Goal: Information Seeking & Learning: Check status

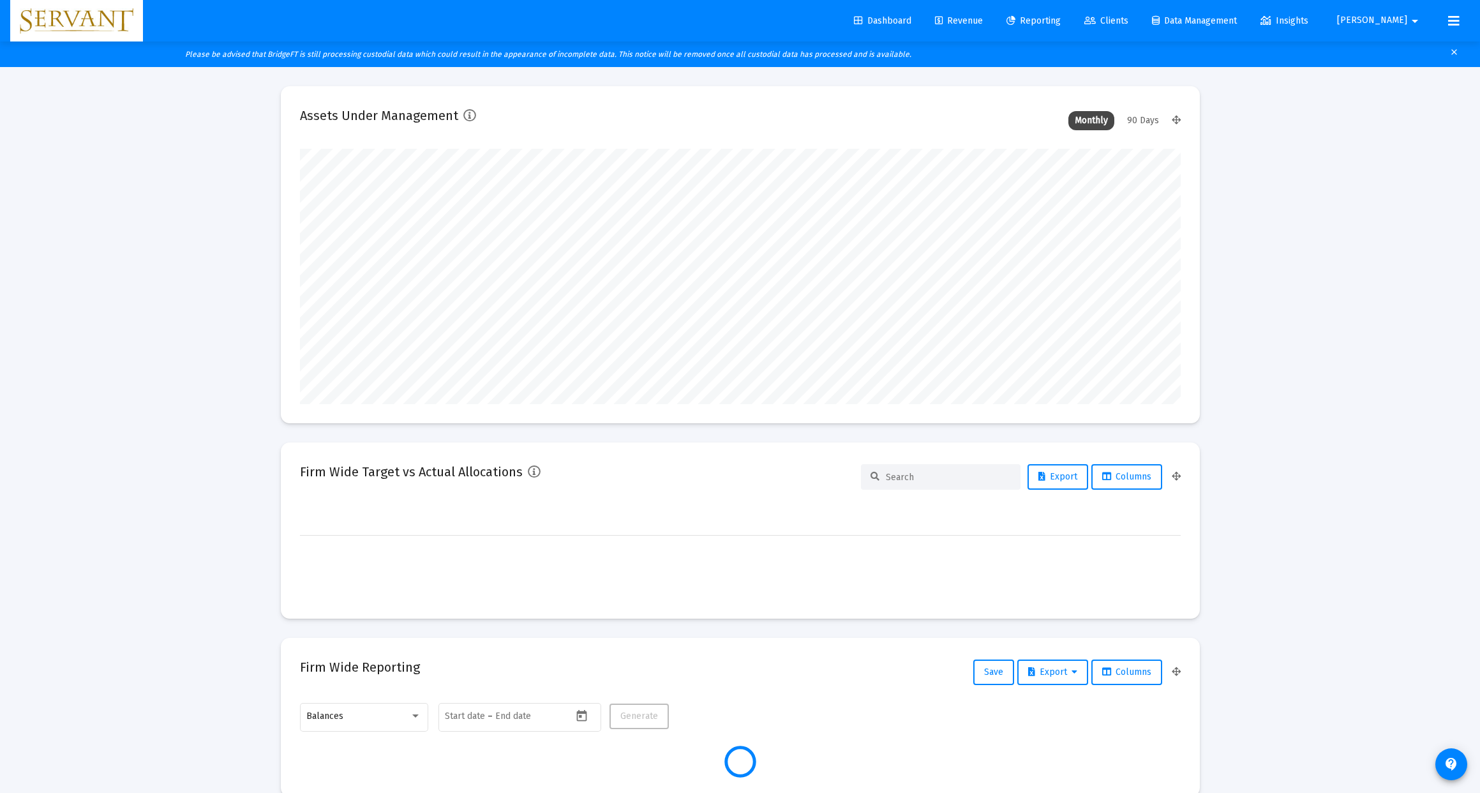
type input "[DATE]"
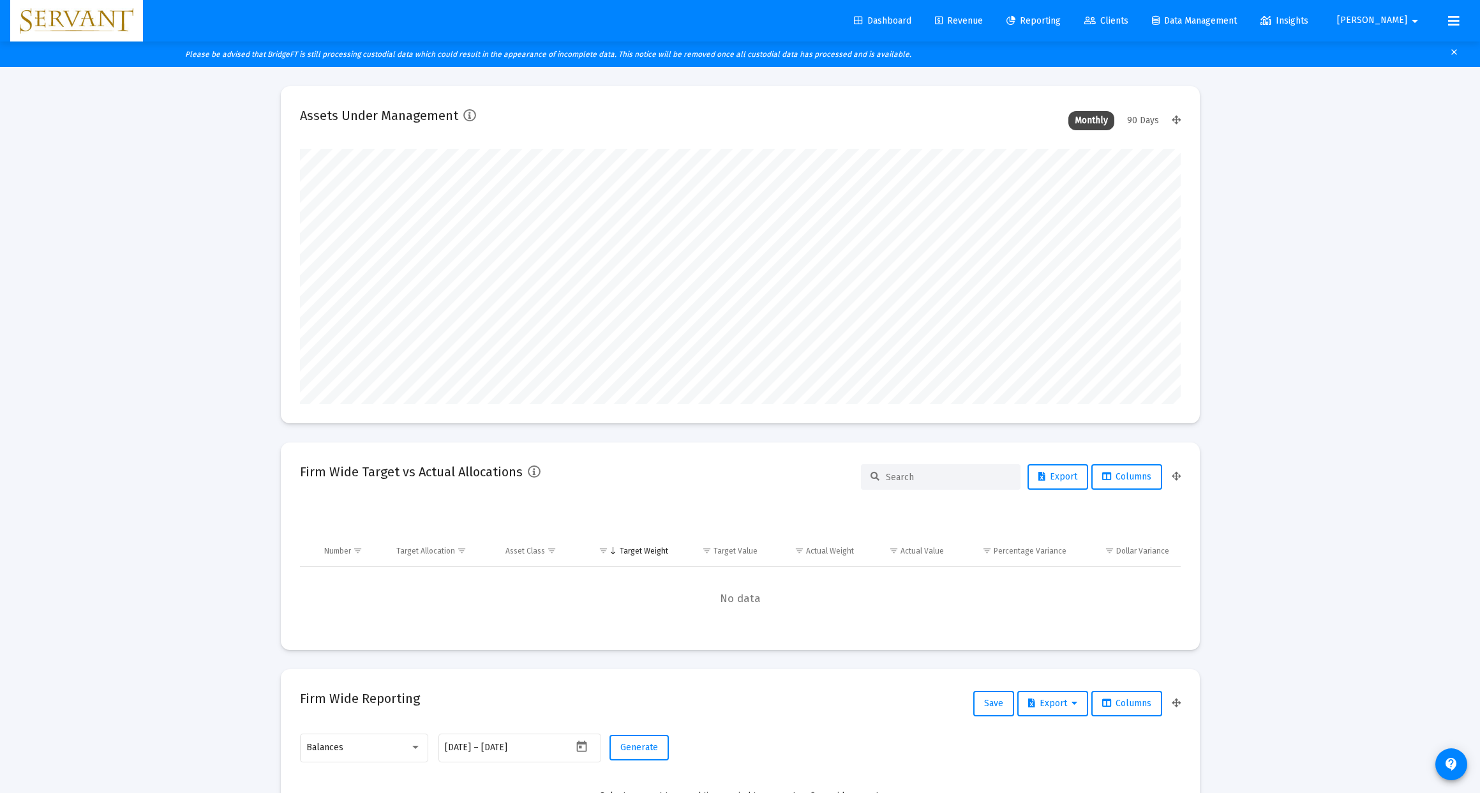
click at [1061, 17] on span "Reporting" at bounding box center [1033, 20] width 54 height 11
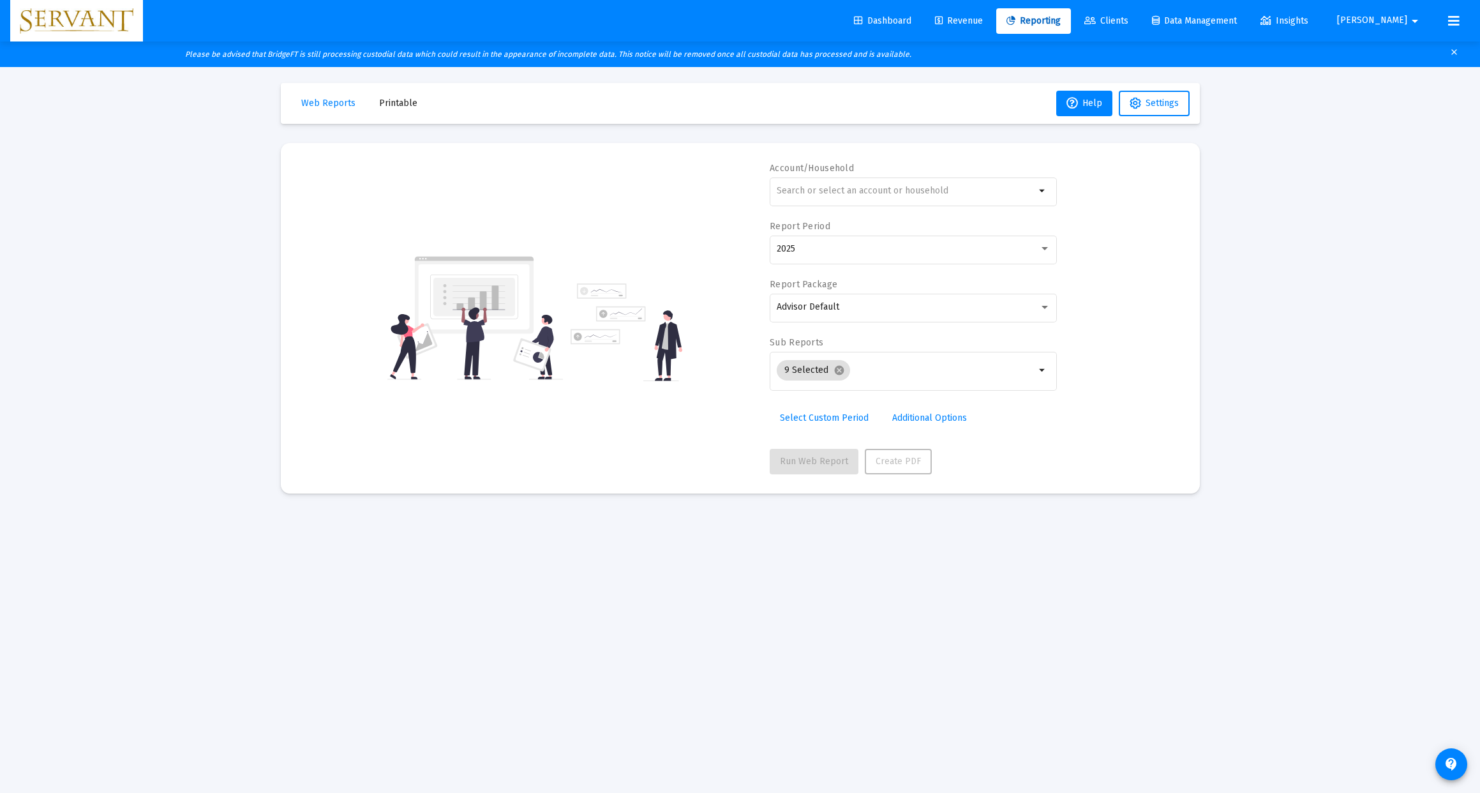
scroll to position [4, 0]
click at [1237, 21] on span "Data Management" at bounding box center [1194, 20] width 85 height 11
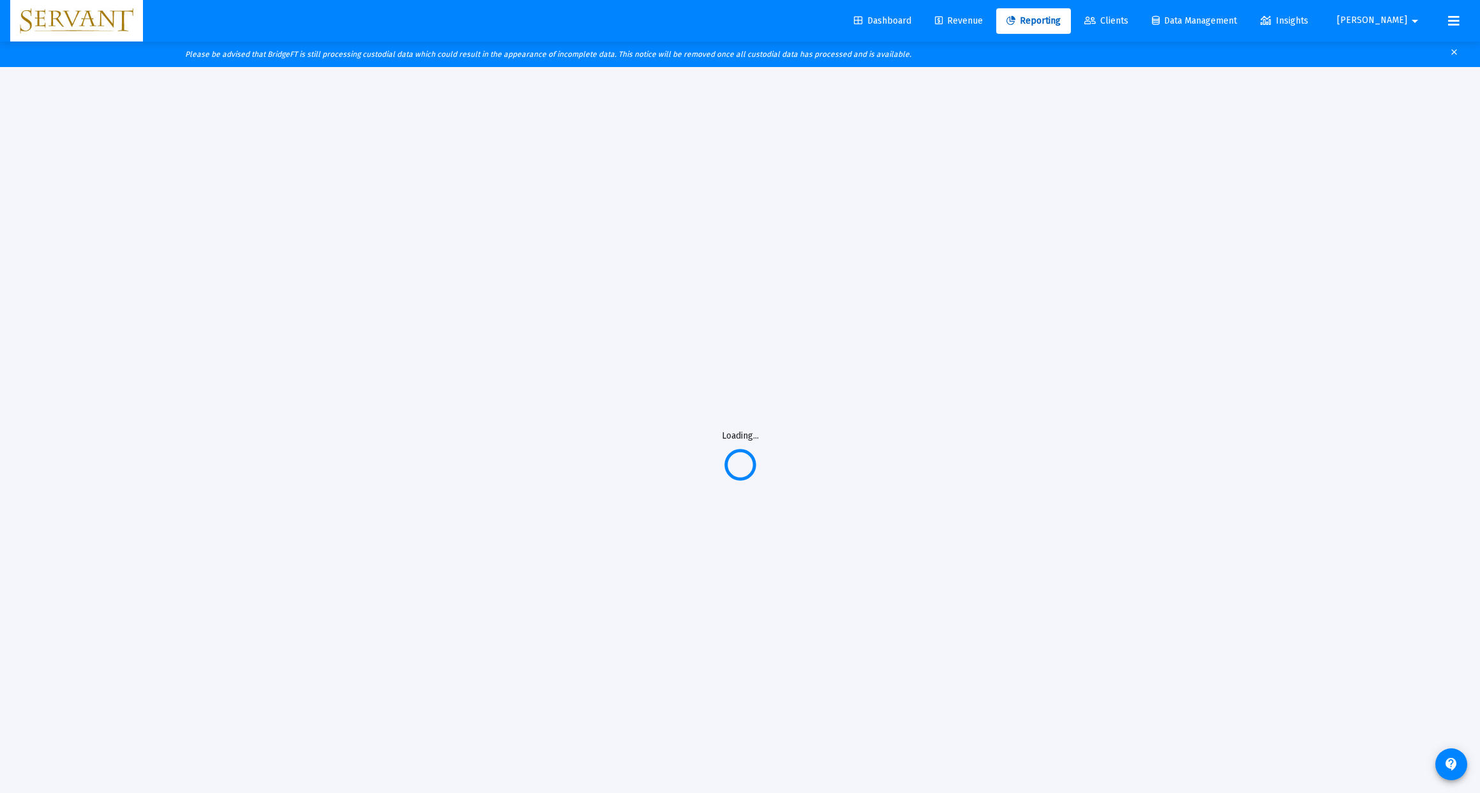
scroll to position [3, 0]
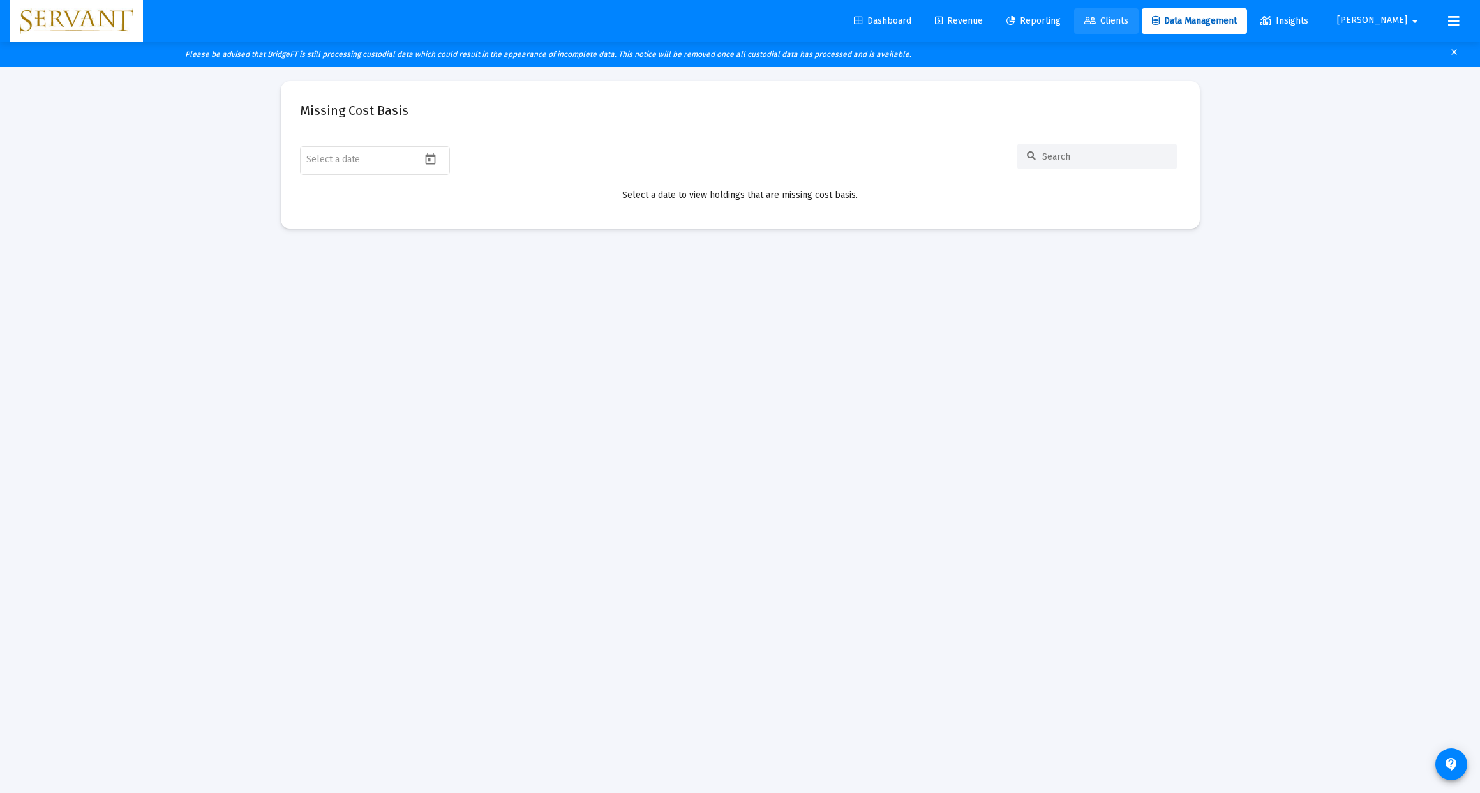
click at [1128, 24] on span "Clients" at bounding box center [1106, 20] width 44 height 11
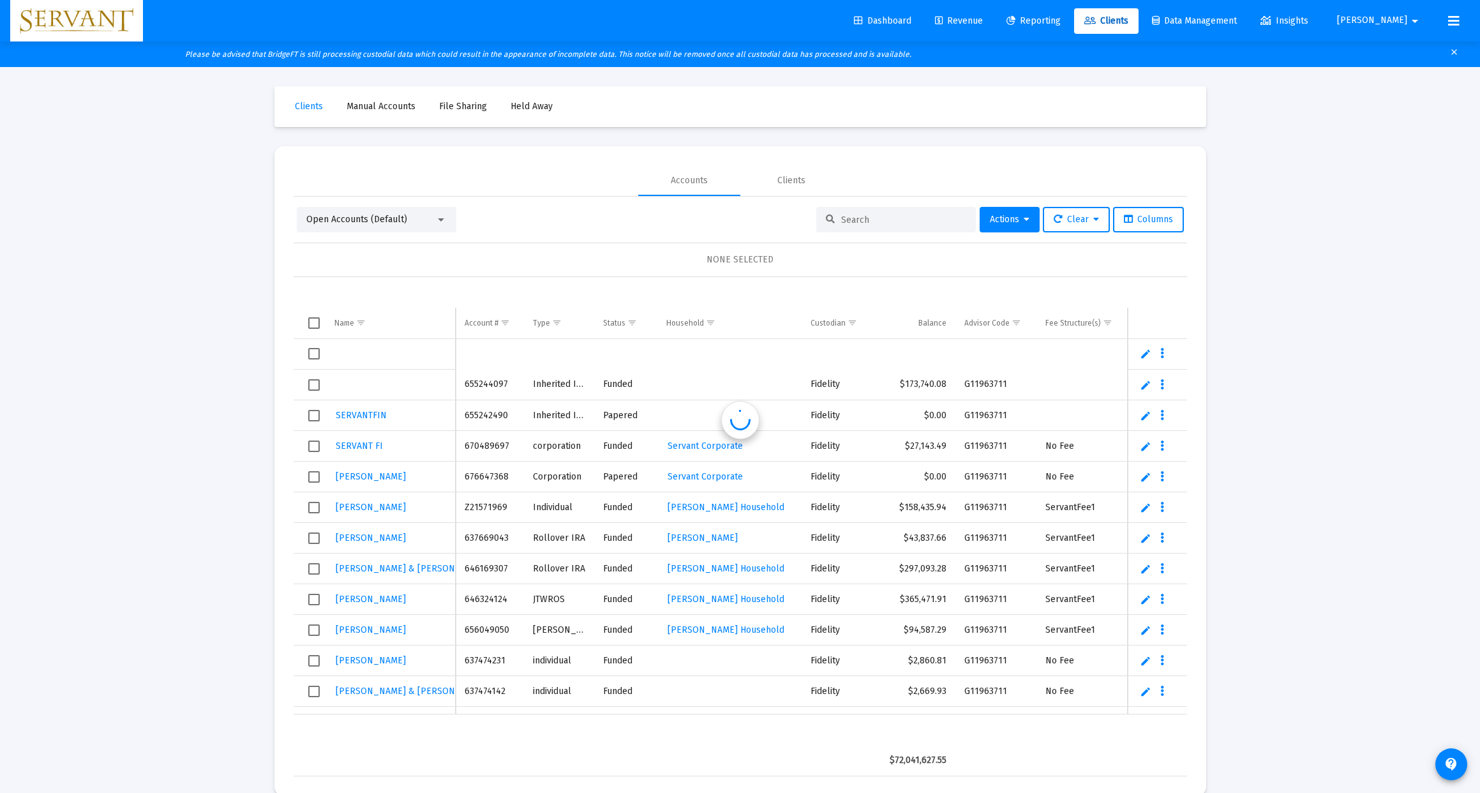
scroll to position [31, 0]
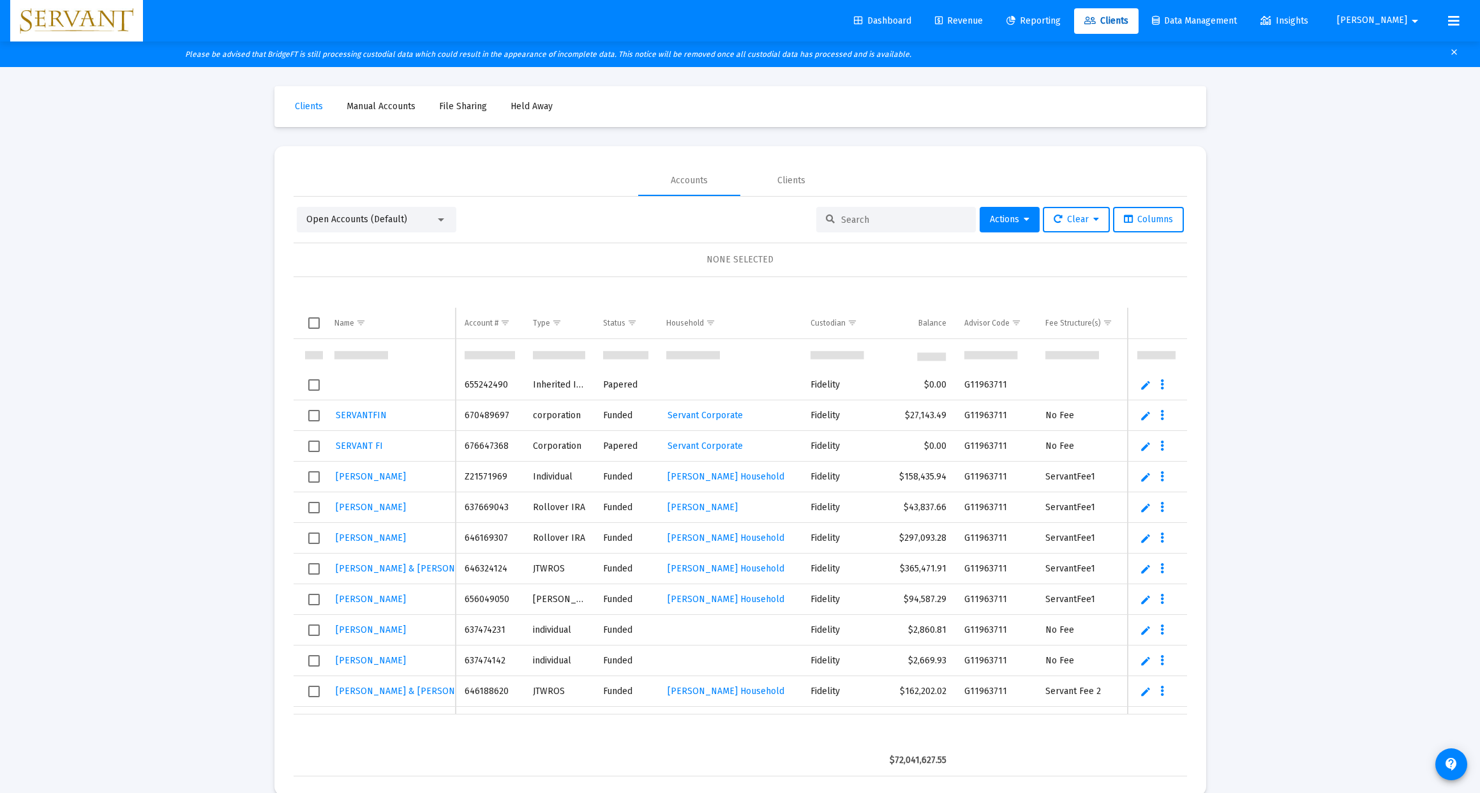
click at [911, 22] on span "Dashboard" at bounding box center [882, 20] width 57 height 11
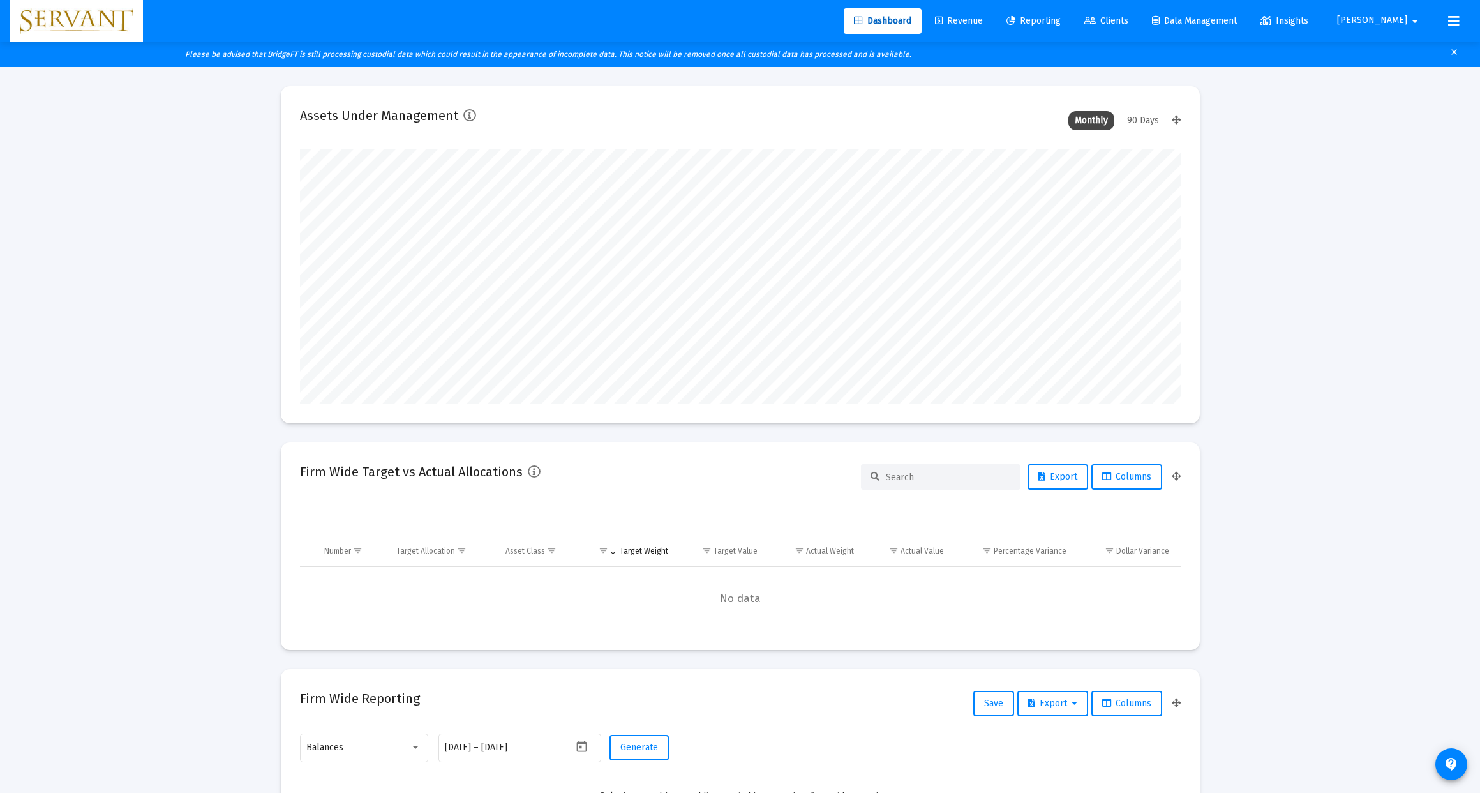
scroll to position [255, 412]
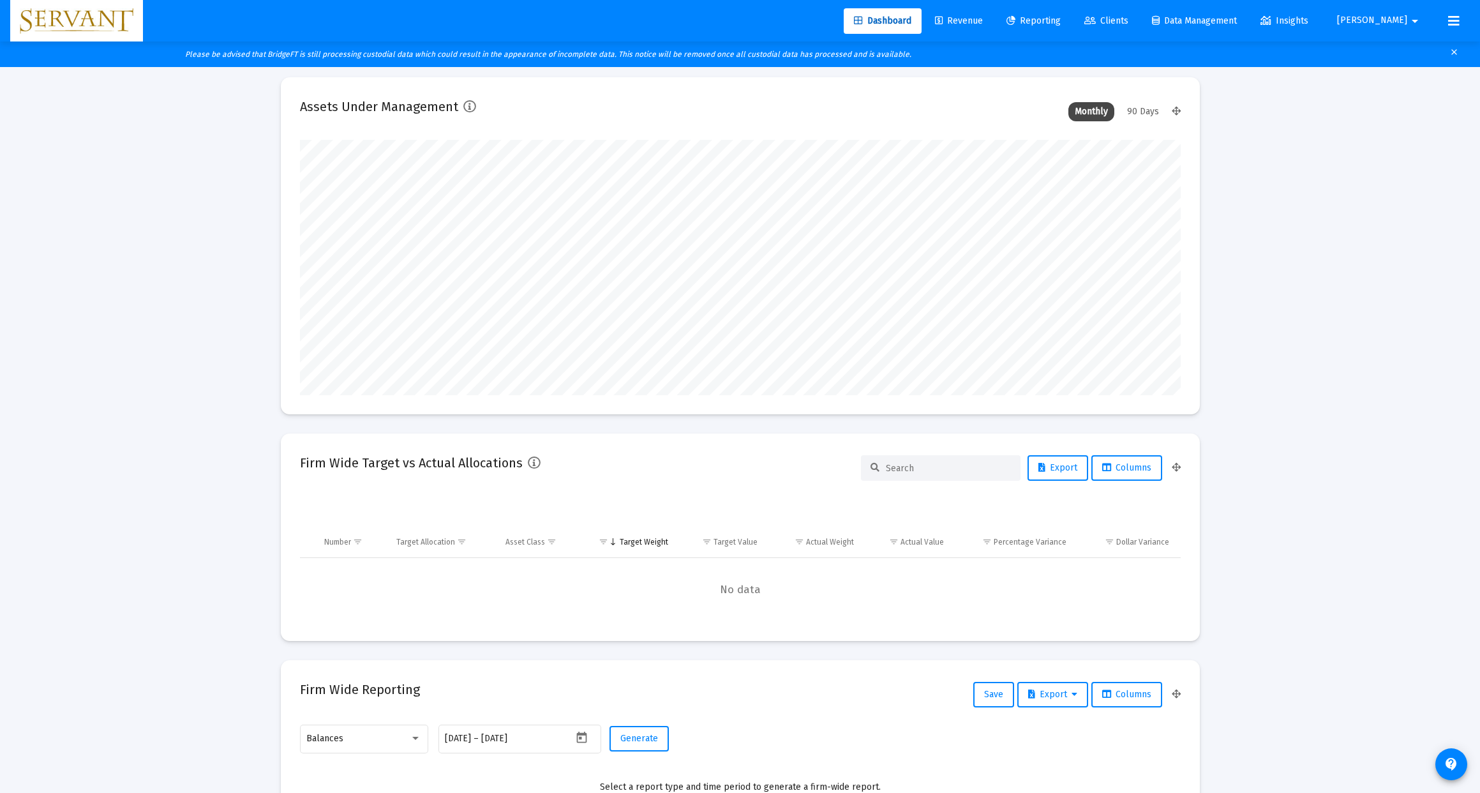
click at [983, 19] on span "Revenue" at bounding box center [959, 20] width 48 height 11
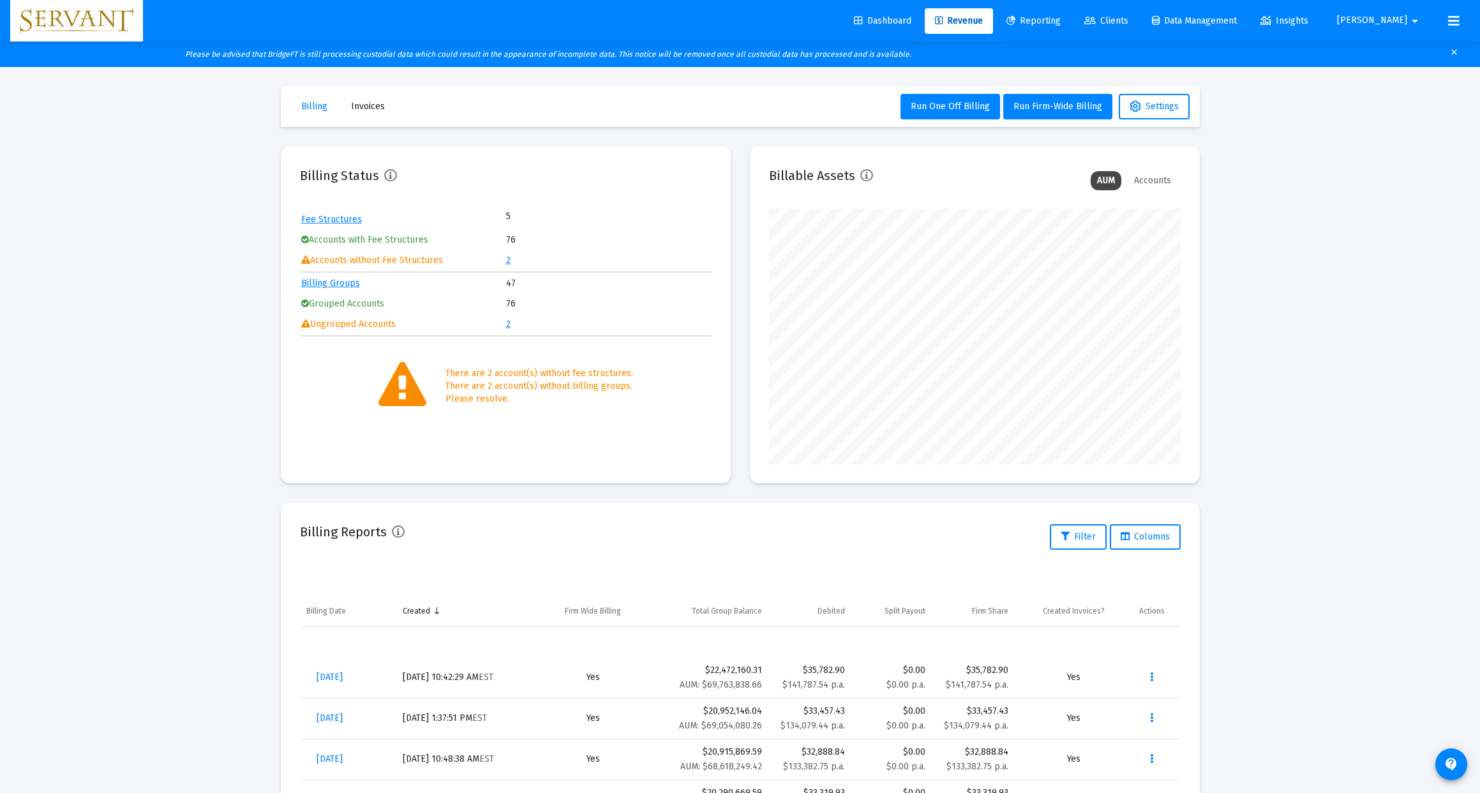
click at [509, 260] on link "2" at bounding box center [508, 260] width 4 height 11
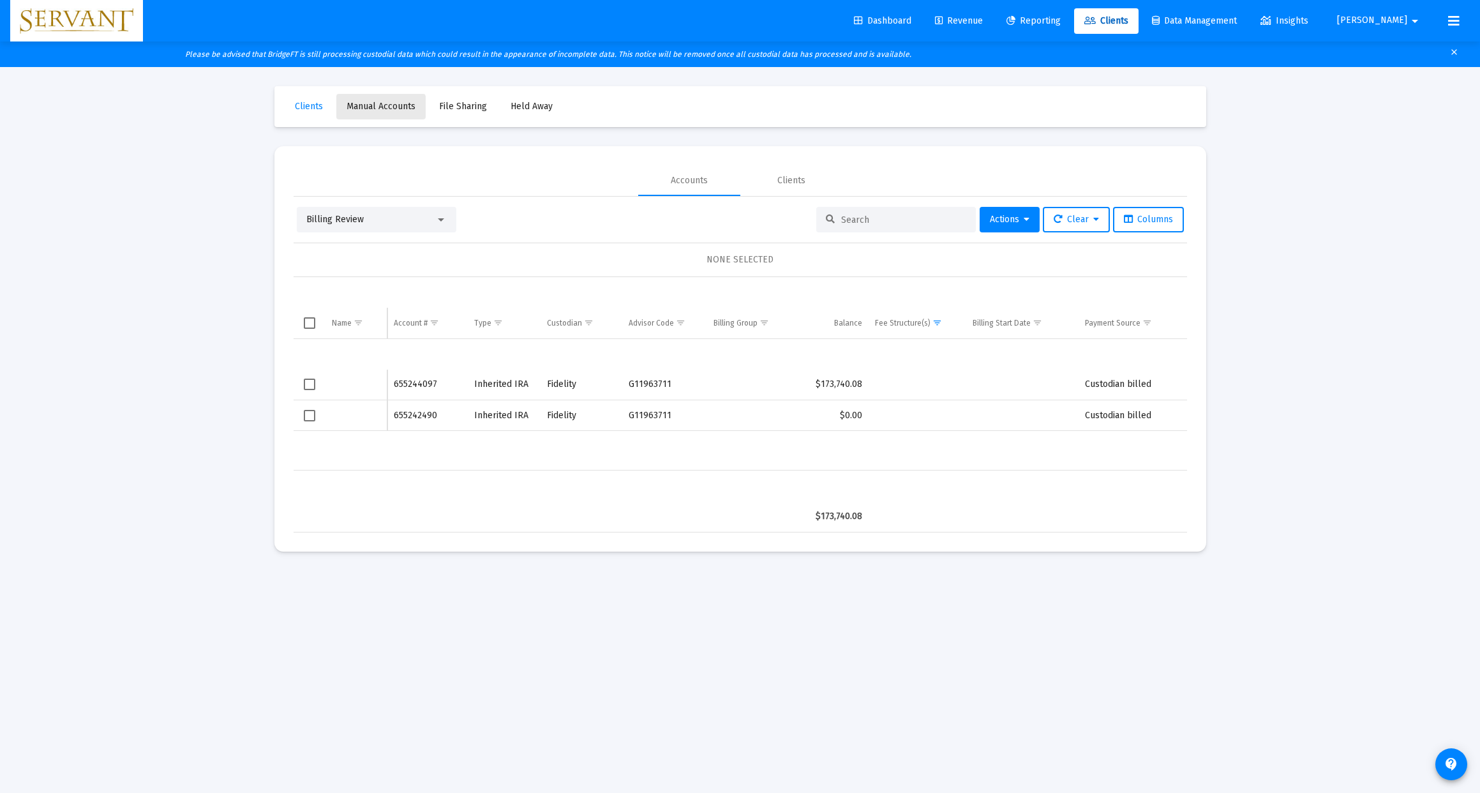
click at [377, 107] on span "Manual Accounts" at bounding box center [381, 106] width 69 height 11
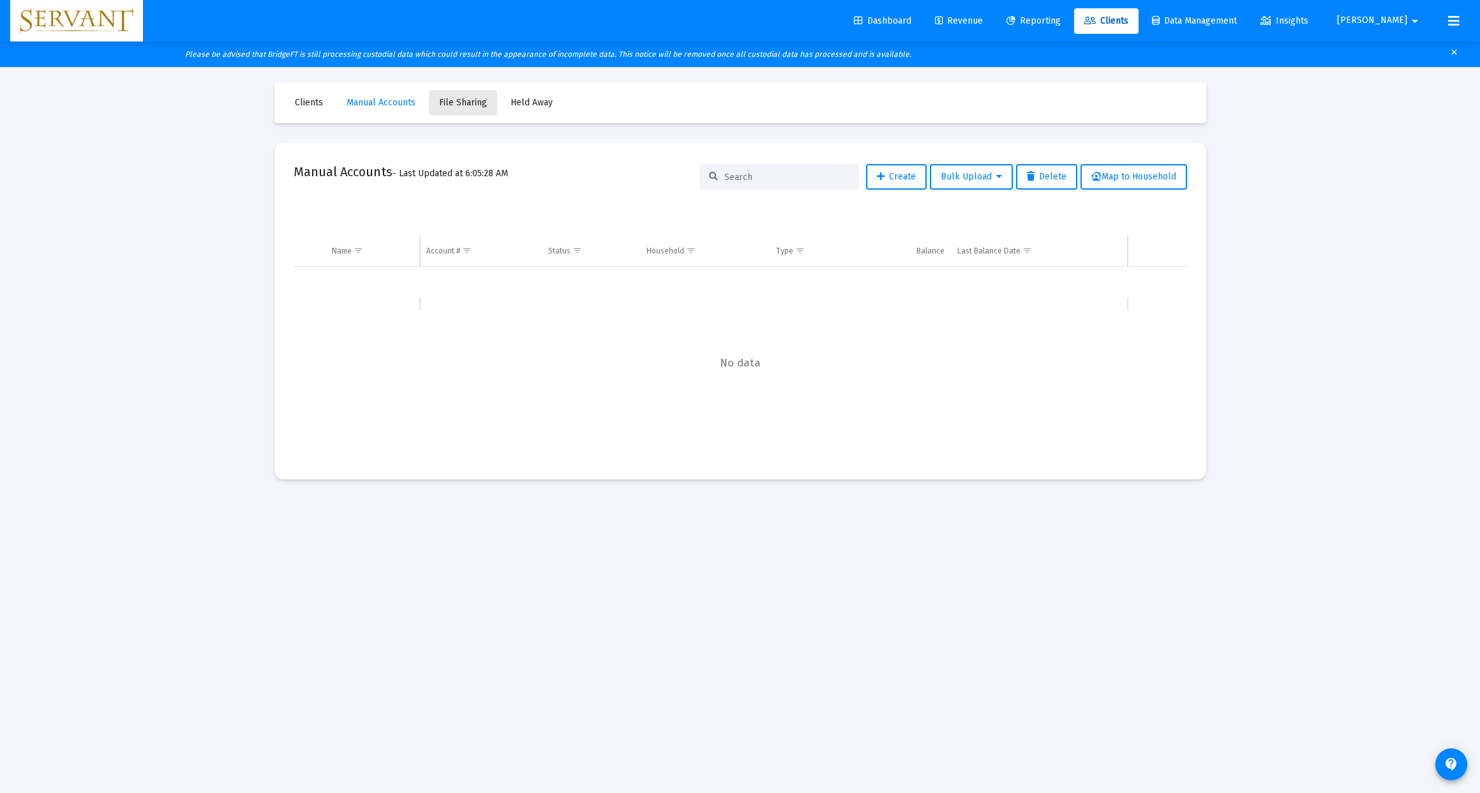
click at [455, 110] on link "File Sharing" at bounding box center [463, 103] width 68 height 26
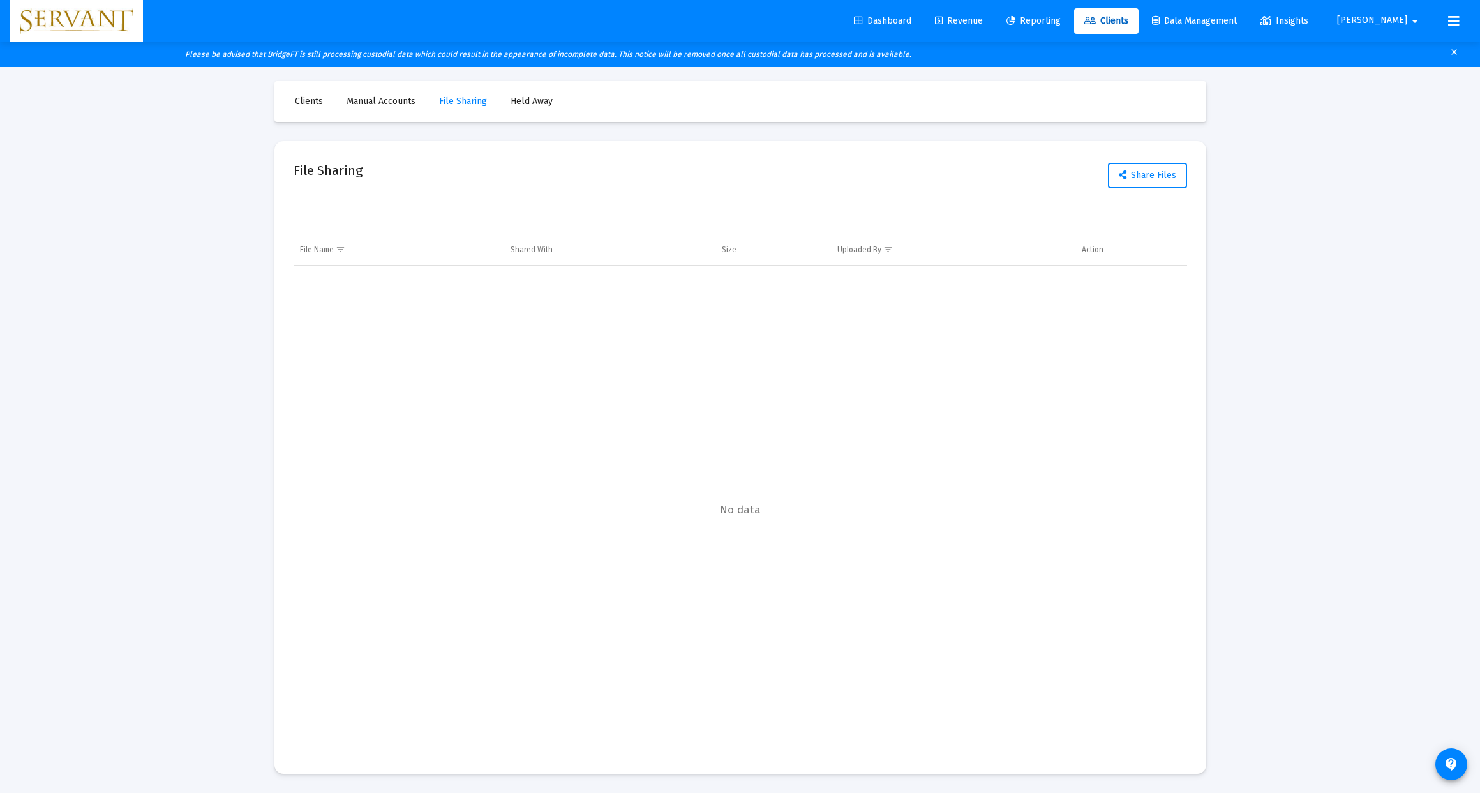
click at [522, 108] on link "Held Away" at bounding box center [531, 102] width 63 height 26
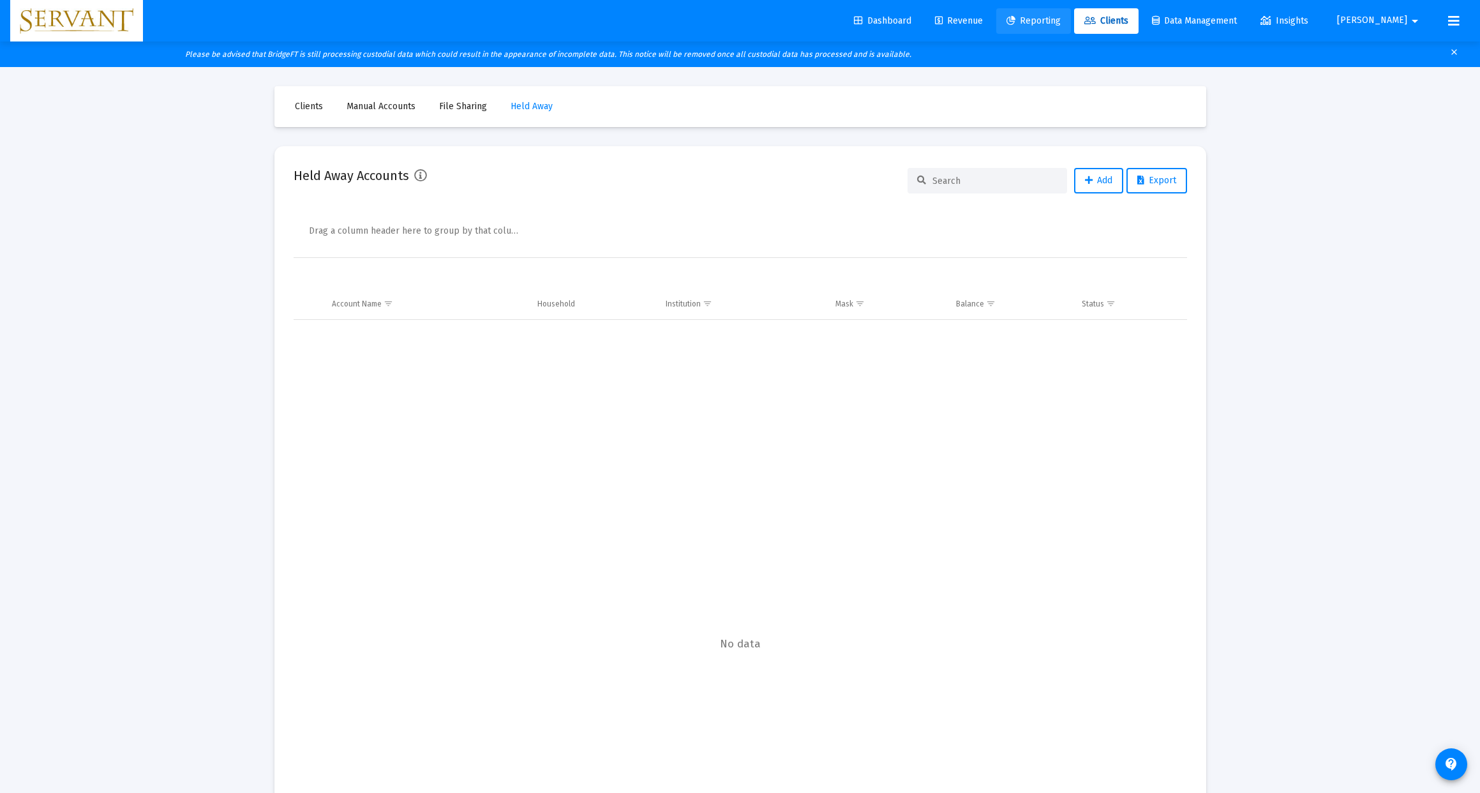
click at [1061, 23] on span "Reporting" at bounding box center [1033, 20] width 54 height 11
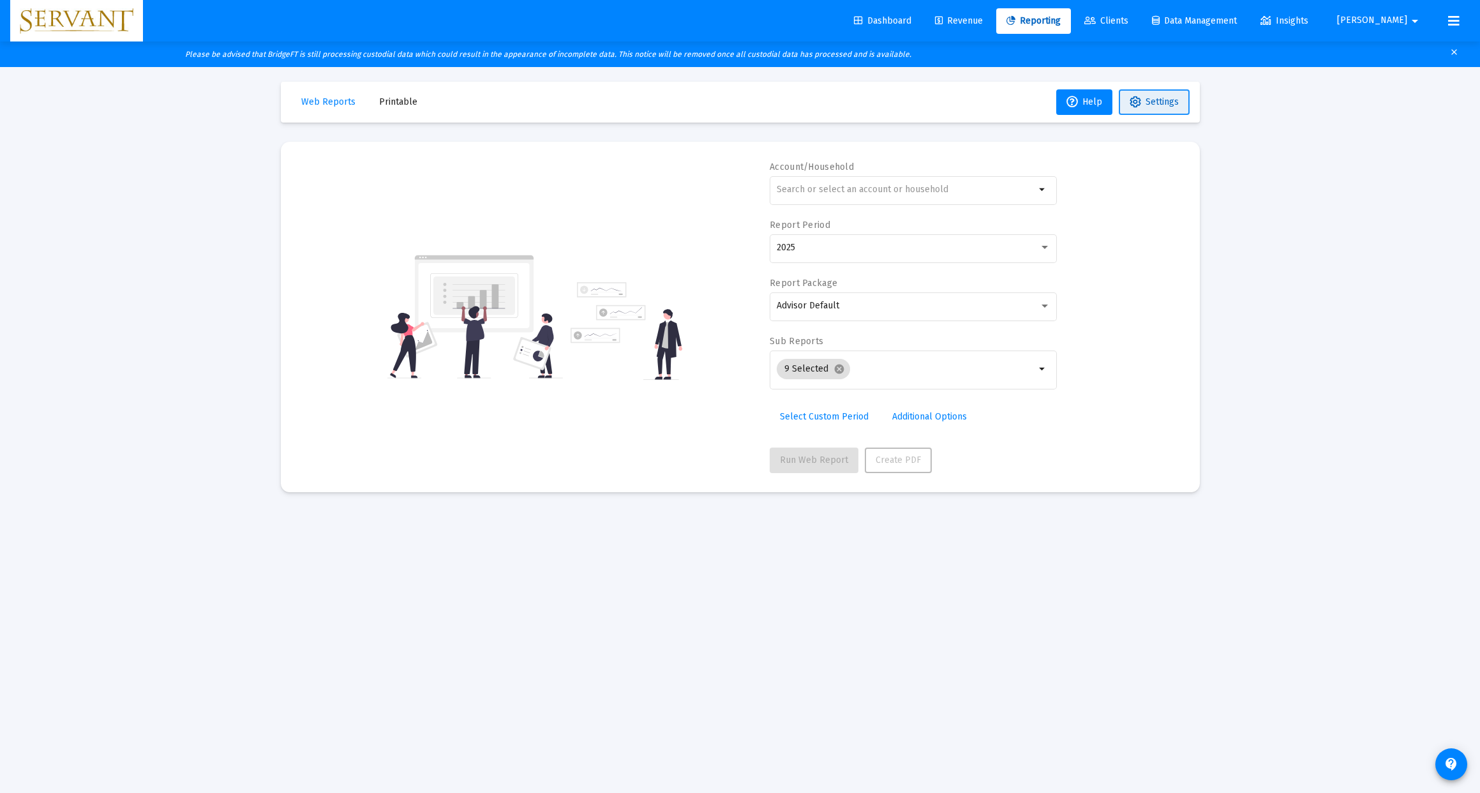
click at [1165, 110] on button "Settings" at bounding box center [1154, 102] width 71 height 26
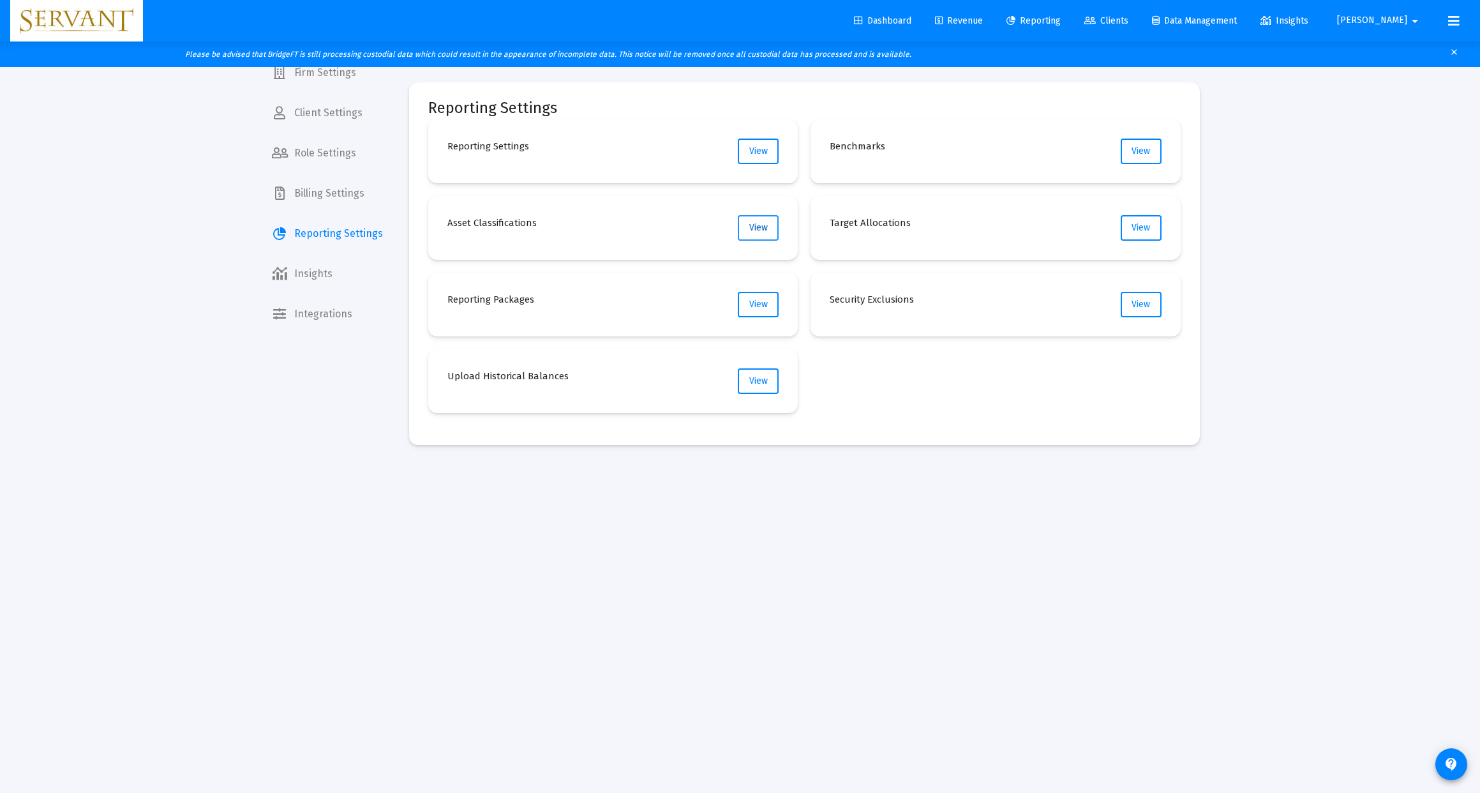
click at [756, 229] on span "View" at bounding box center [758, 227] width 19 height 11
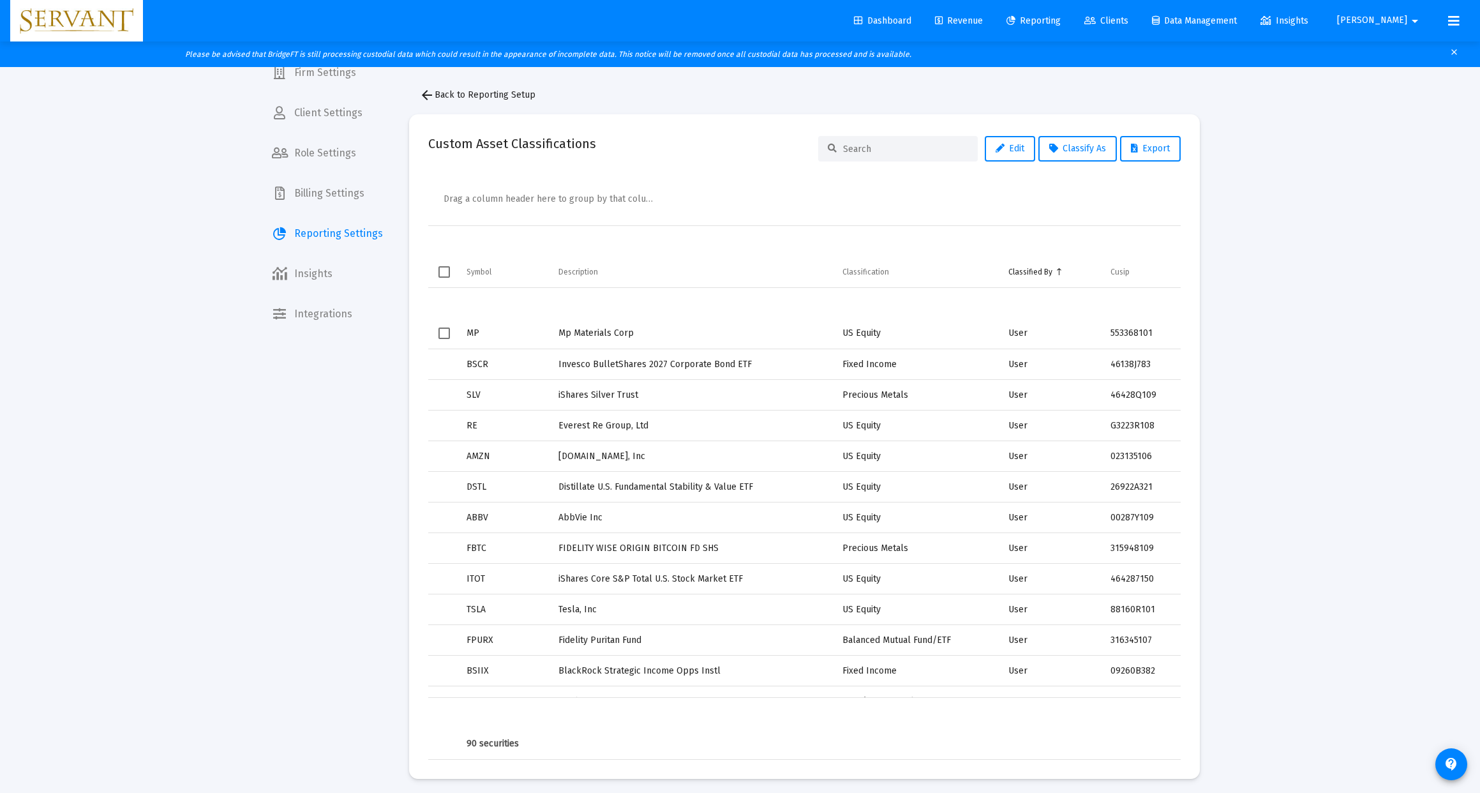
scroll to position [4, 0]
click at [445, 334] on span "Select row" at bounding box center [443, 332] width 11 height 11
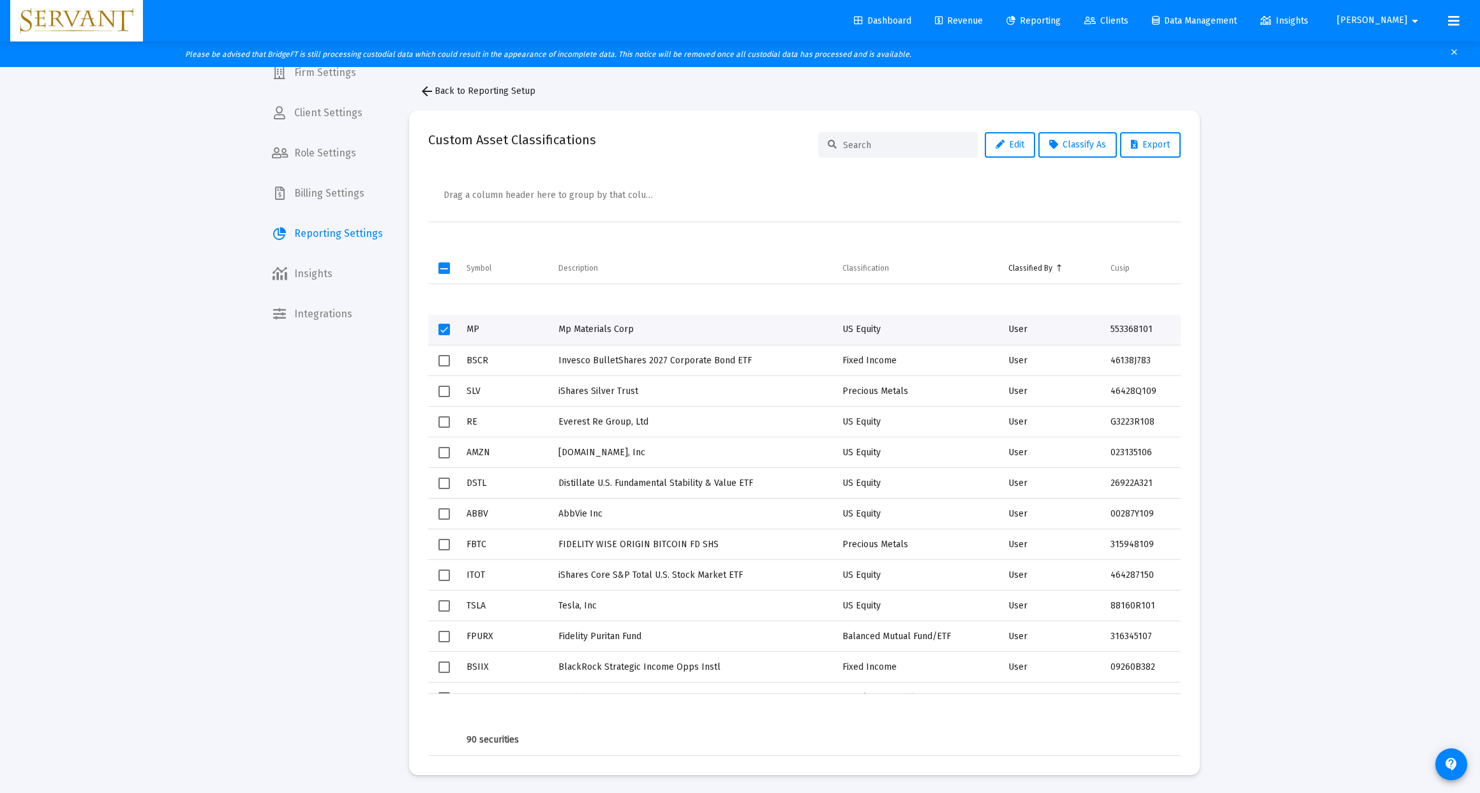
scroll to position [0, 0]
click at [444, 331] on span "Select row" at bounding box center [443, 329] width 11 height 11
click at [1039, 268] on div "Classified By" at bounding box center [1030, 268] width 44 height 10
click at [1041, 271] on div "Classified By" at bounding box center [1030, 268] width 44 height 10
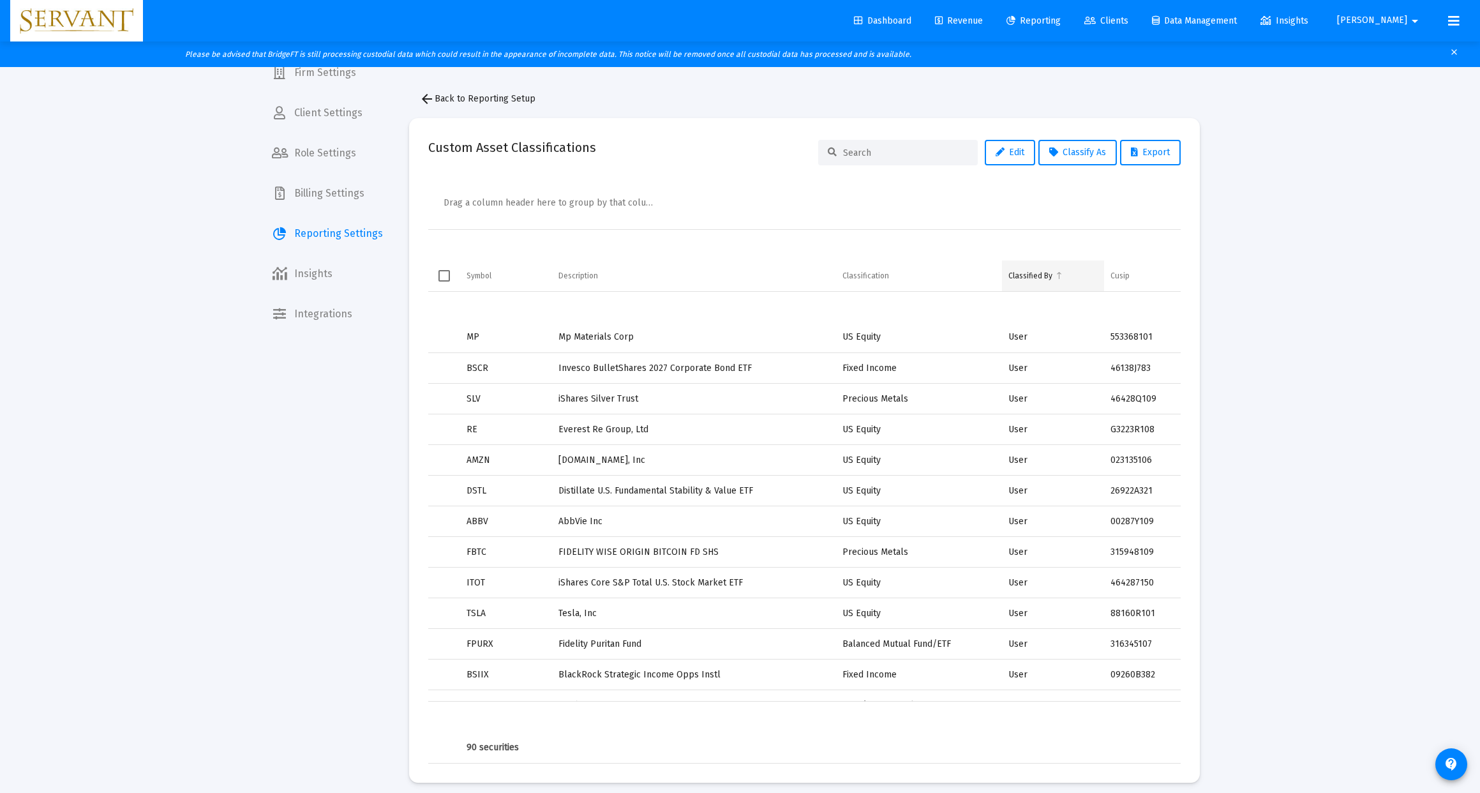
click at [1031, 275] on div "Classified By" at bounding box center [1030, 276] width 44 height 10
click at [1029, 274] on div "Classified By" at bounding box center [1030, 276] width 44 height 10
click at [445, 339] on span "Select row" at bounding box center [443, 336] width 11 height 11
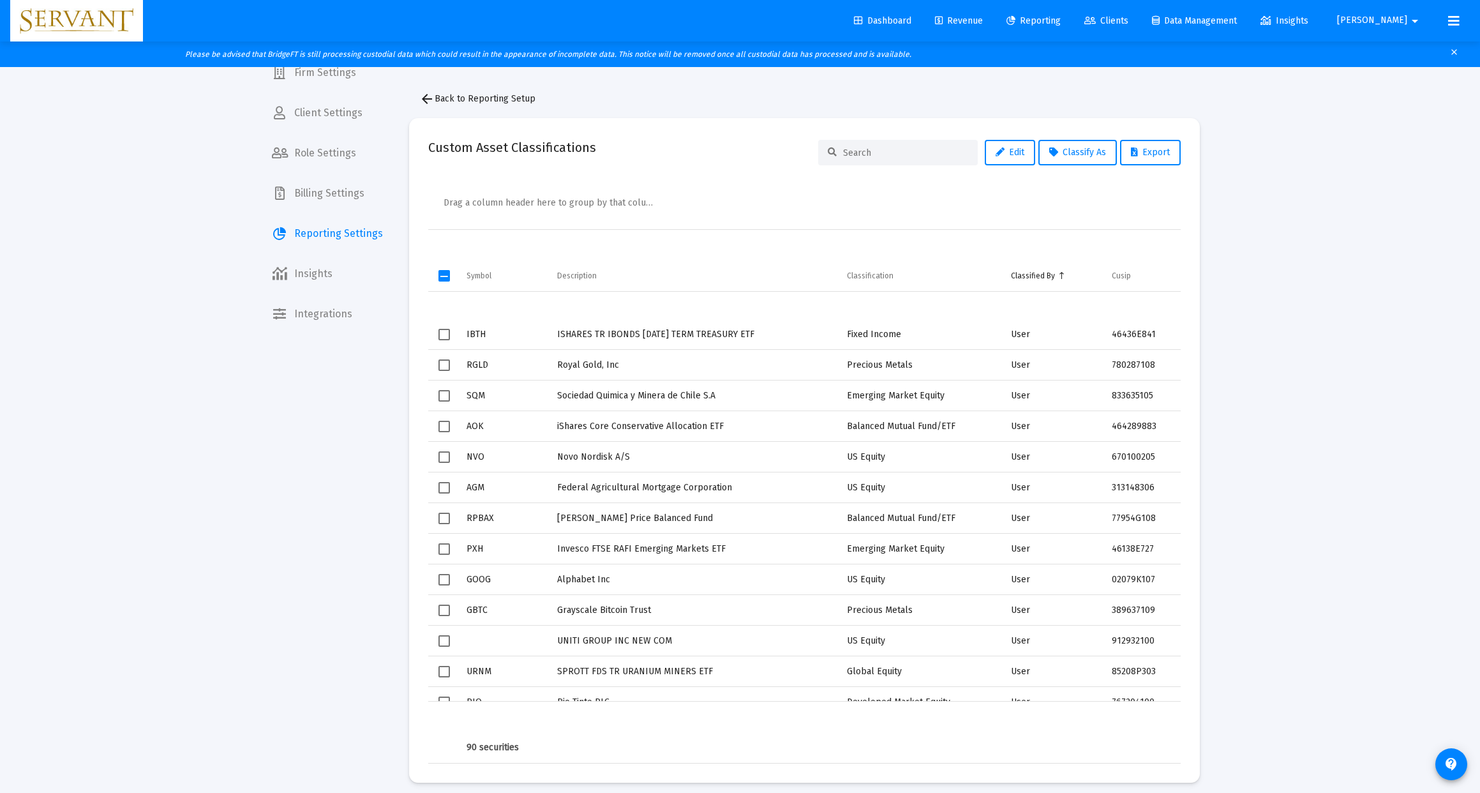
scroll to position [586, 0]
click at [446, 396] on span "Select row" at bounding box center [443, 394] width 11 height 11
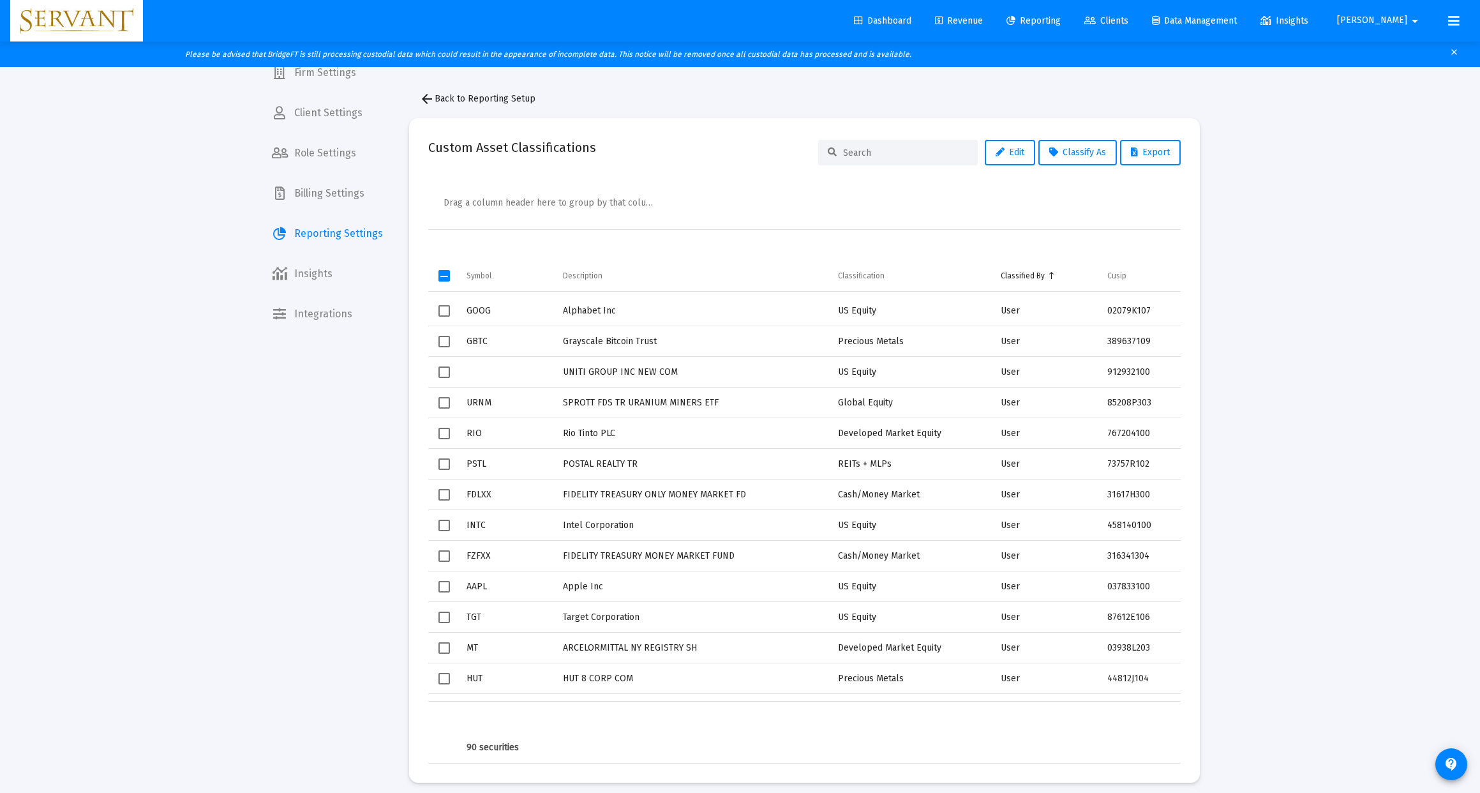
scroll to position [858, 0]
click at [444, 428] on span "Select row" at bounding box center [443, 428] width 11 height 11
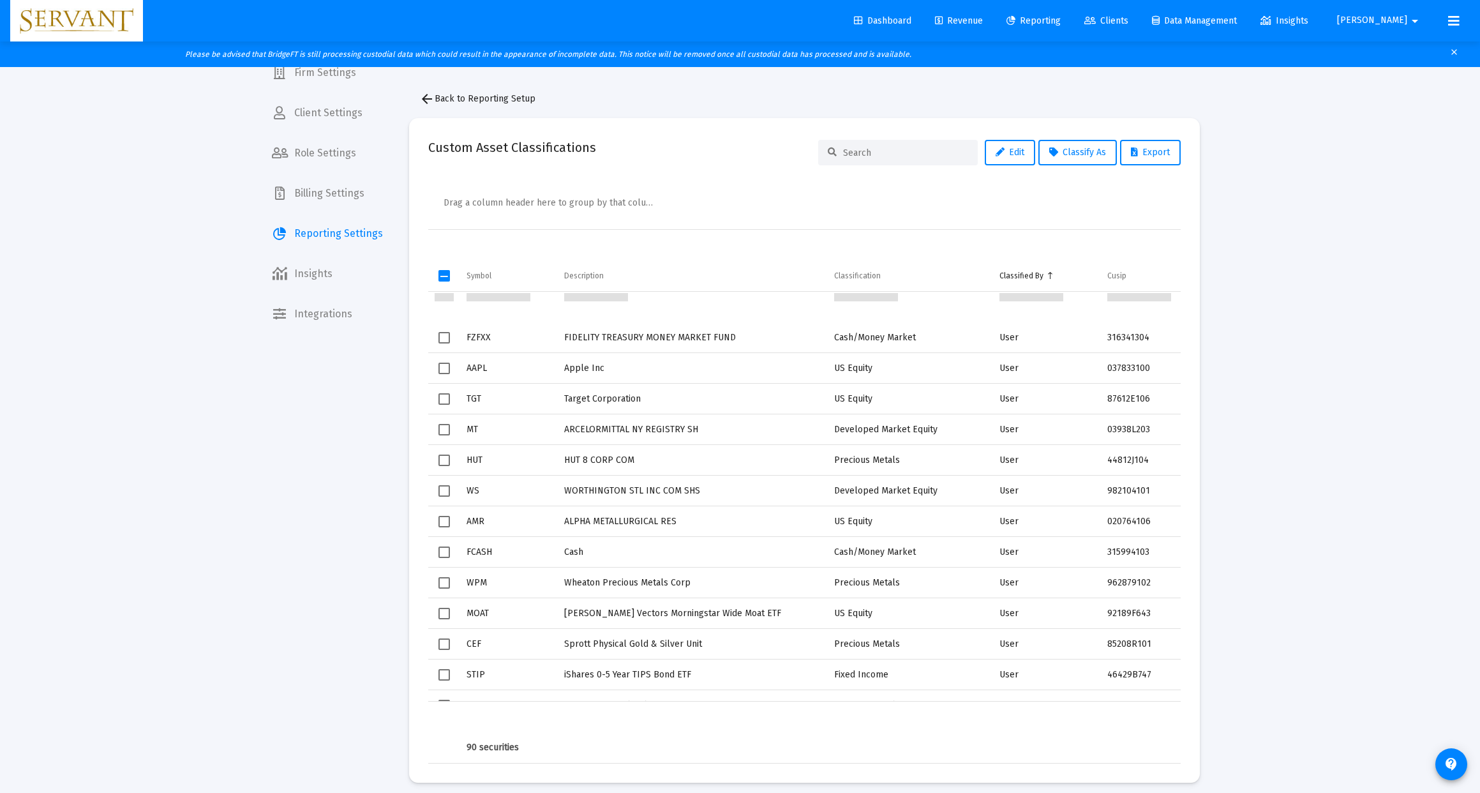
scroll to position [1074, 0]
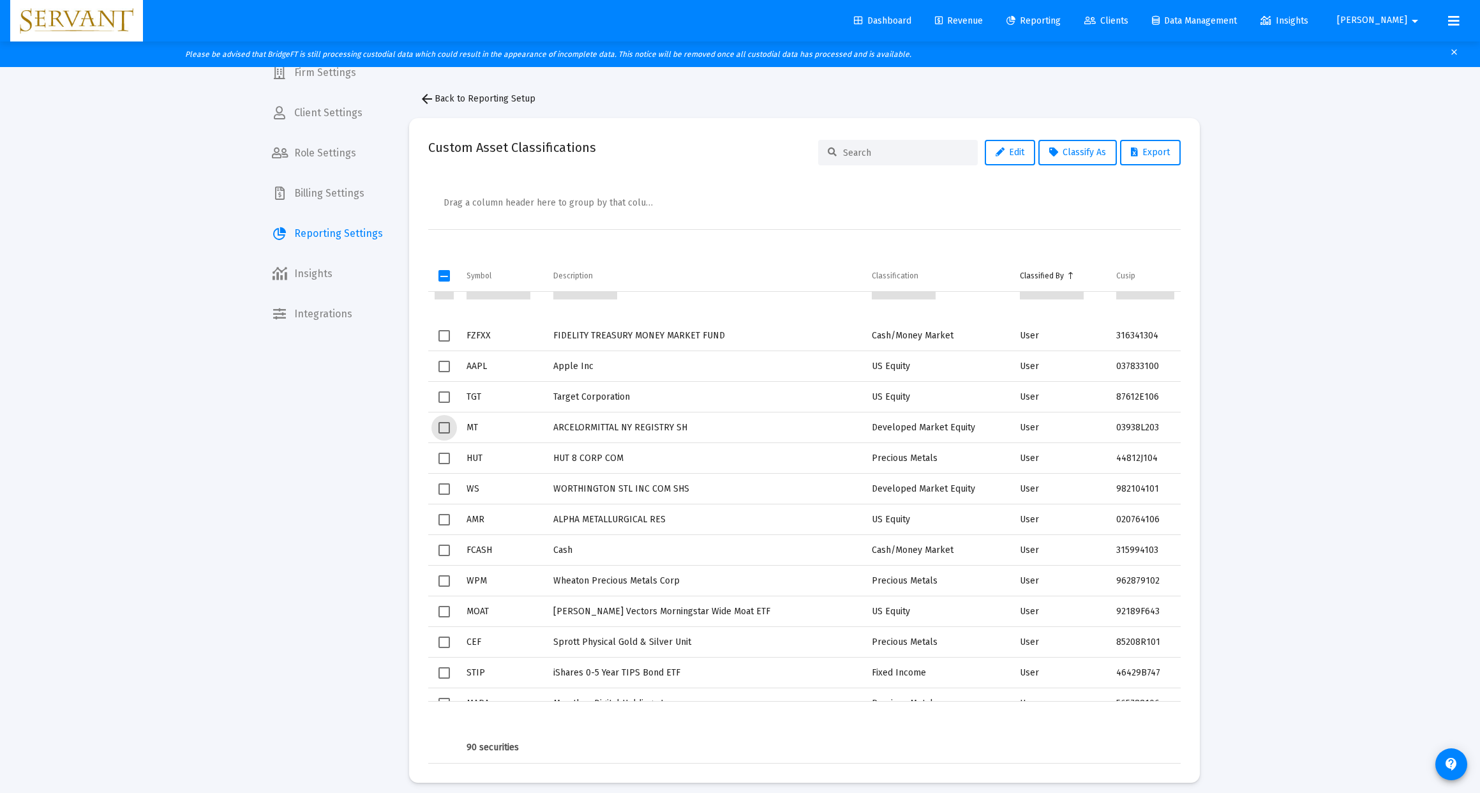
click at [446, 429] on span "Select row" at bounding box center [443, 427] width 11 height 11
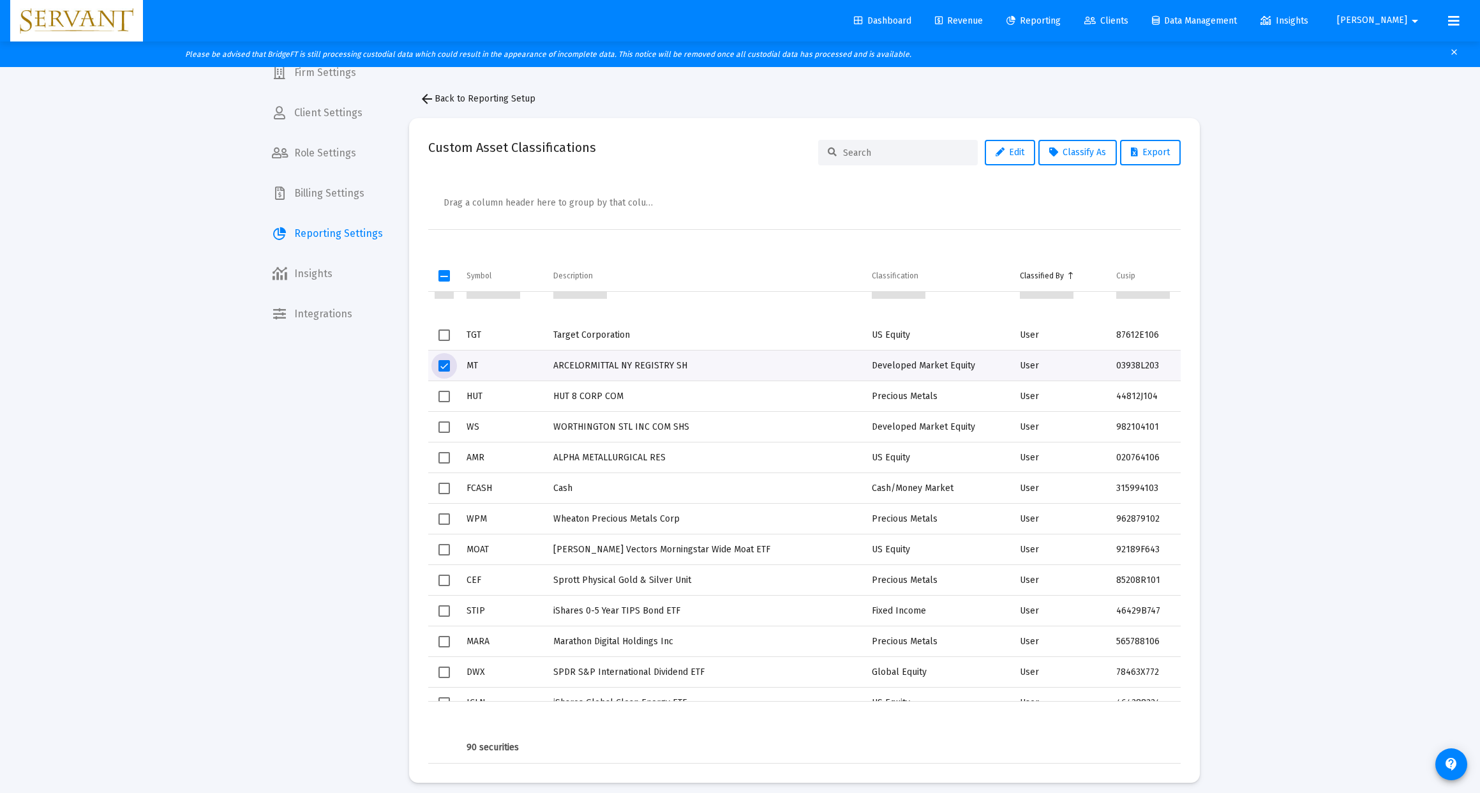
scroll to position [1139, 0]
click at [445, 425] on span "Select row" at bounding box center [443, 423] width 11 height 11
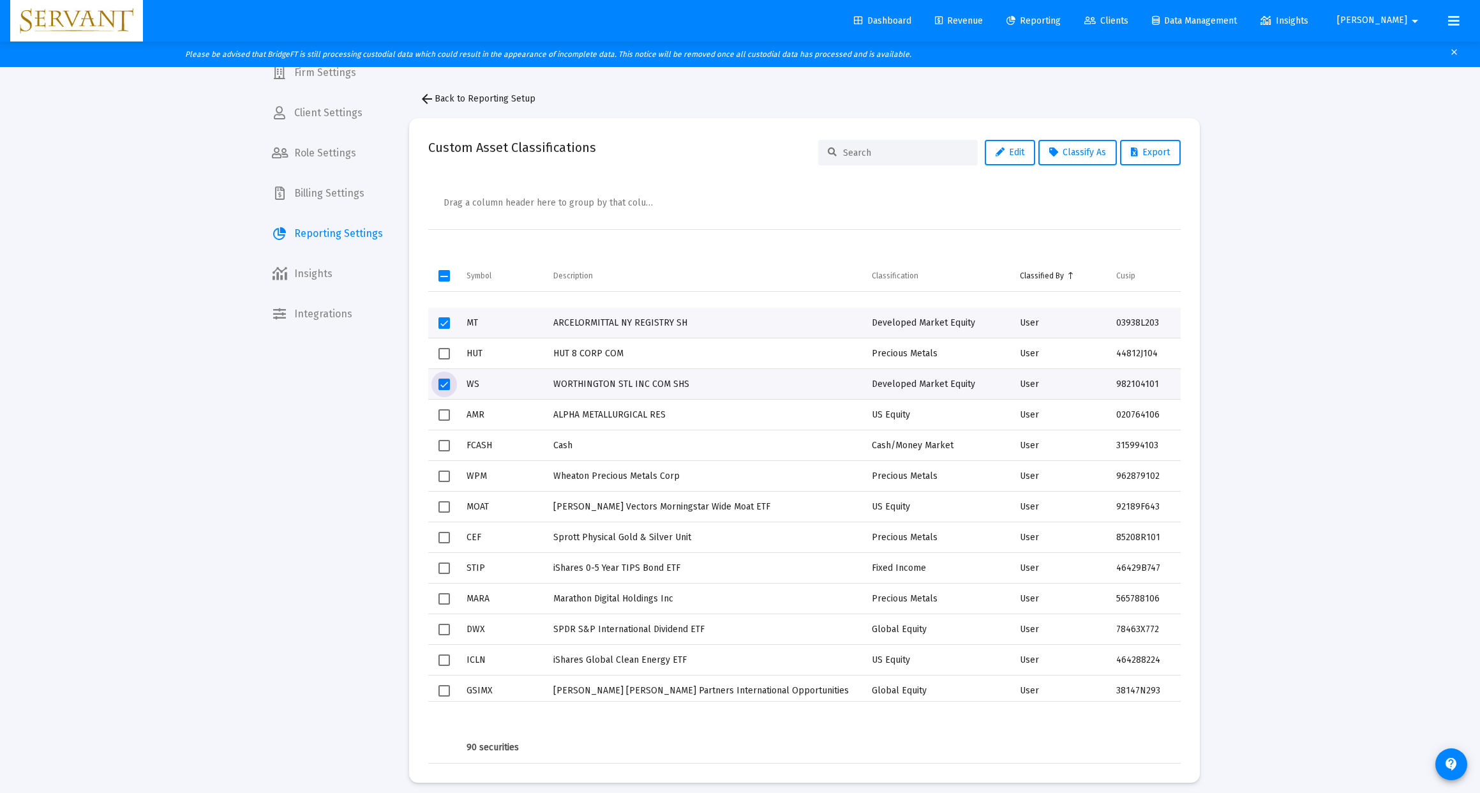
scroll to position [1194, 0]
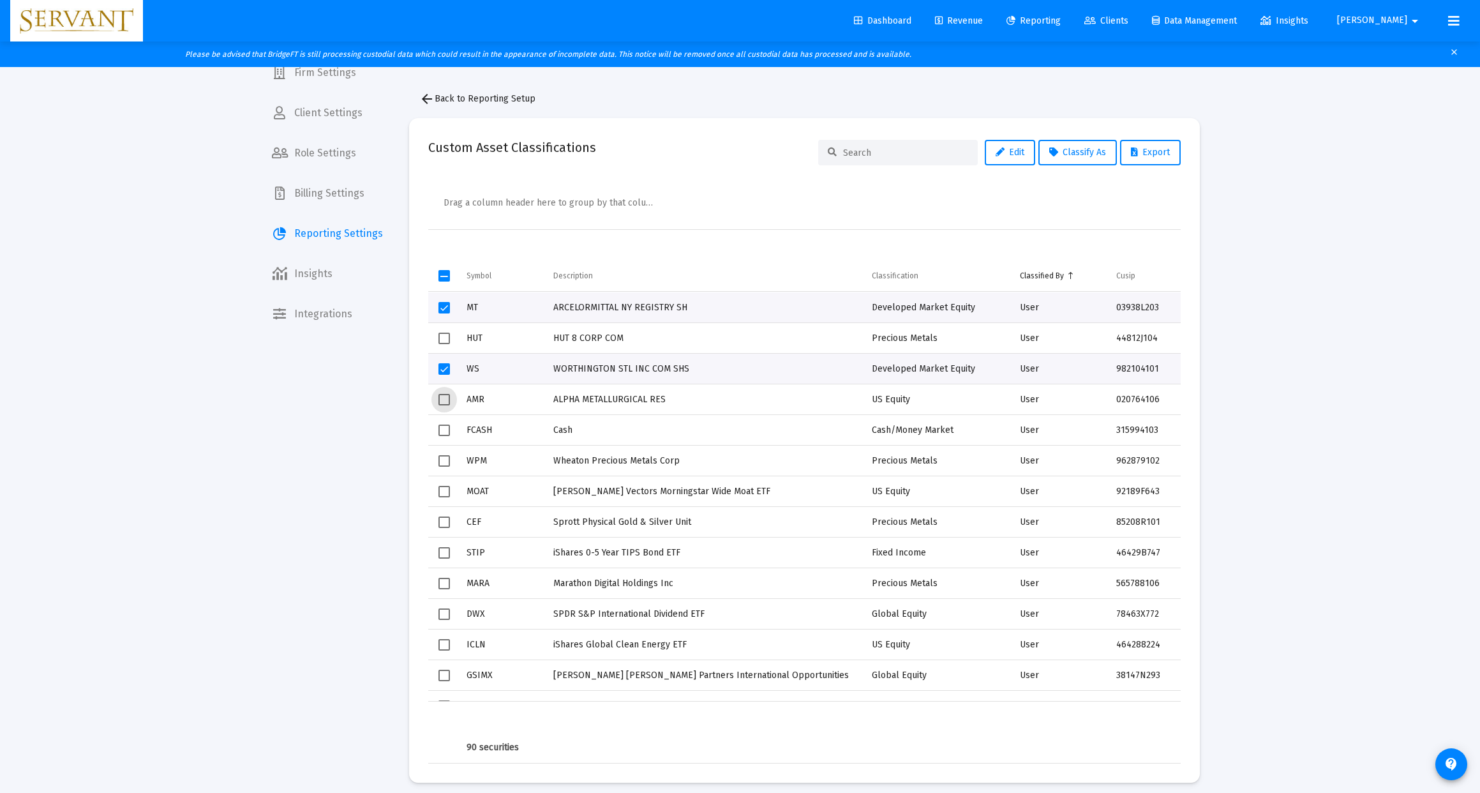
click at [444, 401] on span "Select row" at bounding box center [443, 399] width 11 height 11
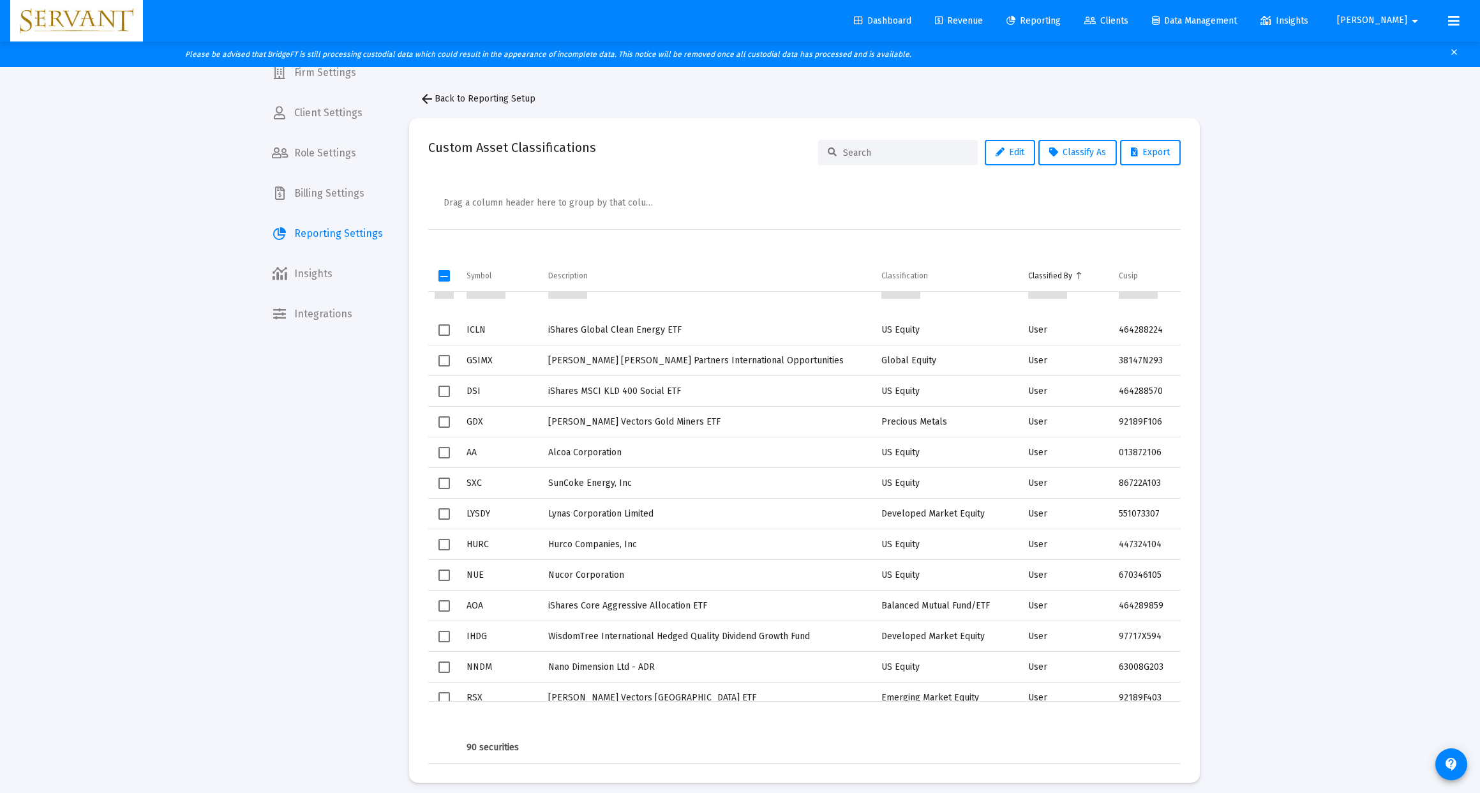
scroll to position [1518, 0]
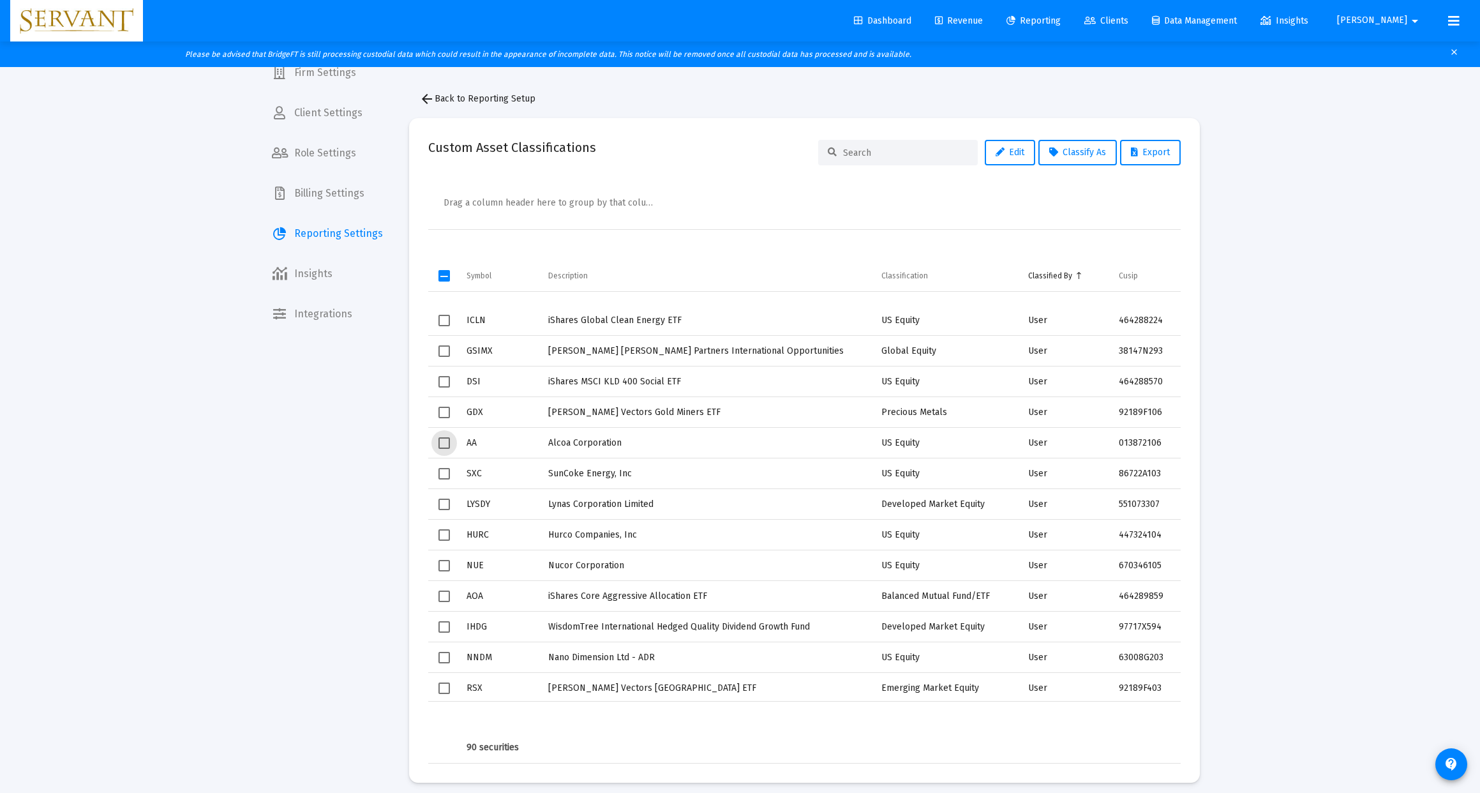
click at [445, 442] on span "Select row" at bounding box center [443, 442] width 11 height 11
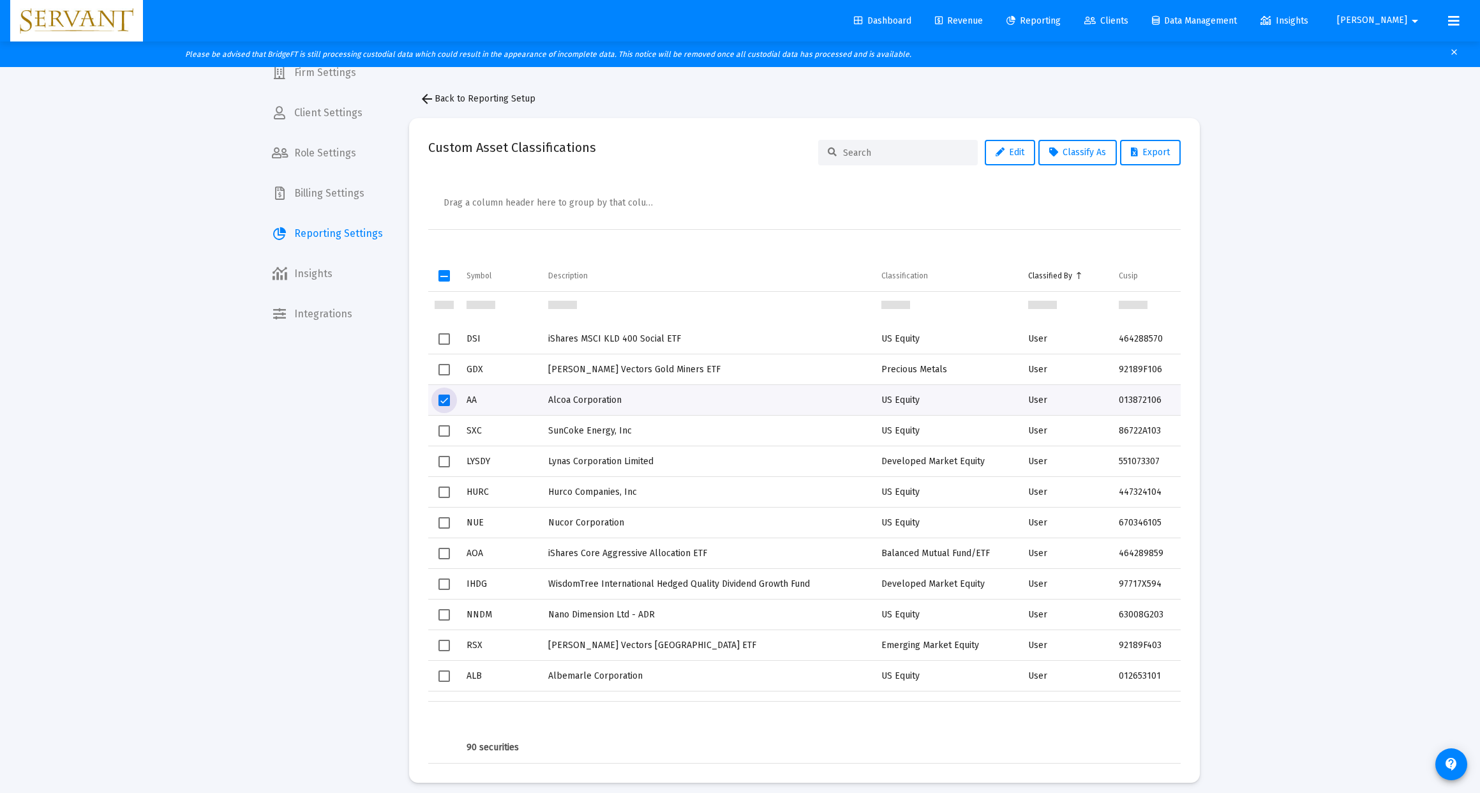
scroll to position [1570, 0]
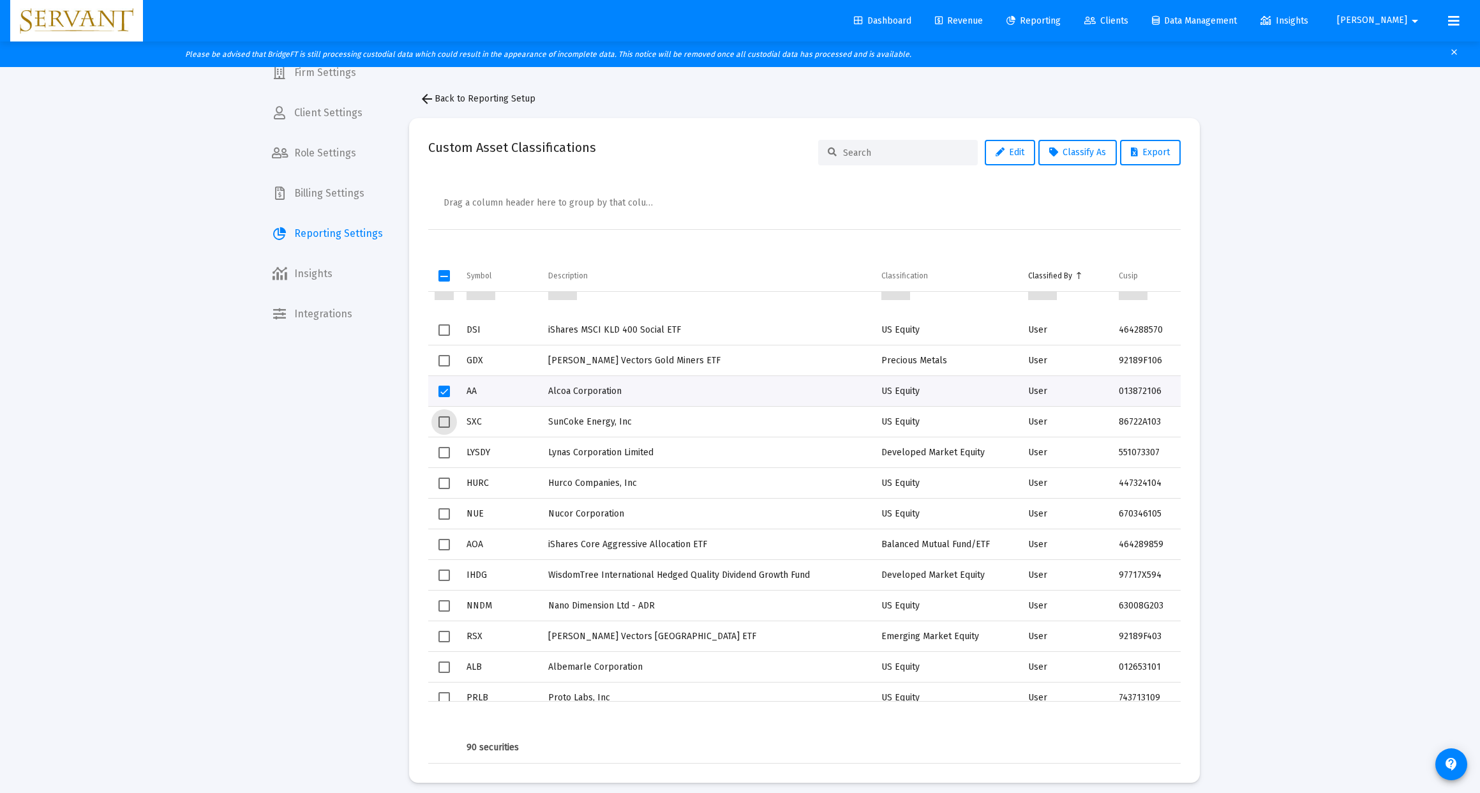
click at [446, 424] on span "Select row" at bounding box center [443, 421] width 11 height 11
click at [445, 453] on span "Select row" at bounding box center [443, 452] width 11 height 11
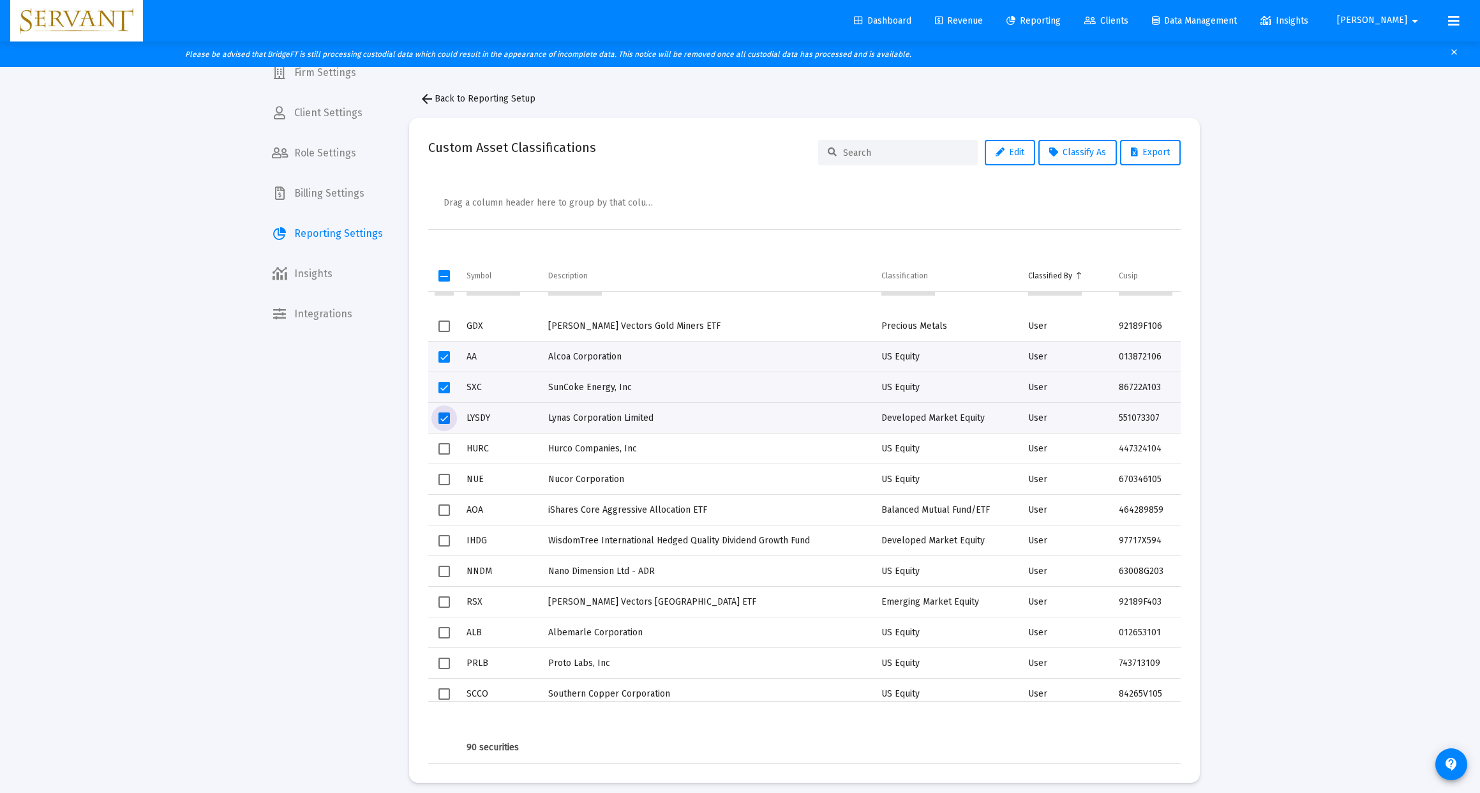
scroll to position [1610, 0]
click at [445, 444] on span "Select row" at bounding box center [443, 442] width 11 height 11
click at [447, 481] on span "Select row" at bounding box center [443, 480] width 11 height 11
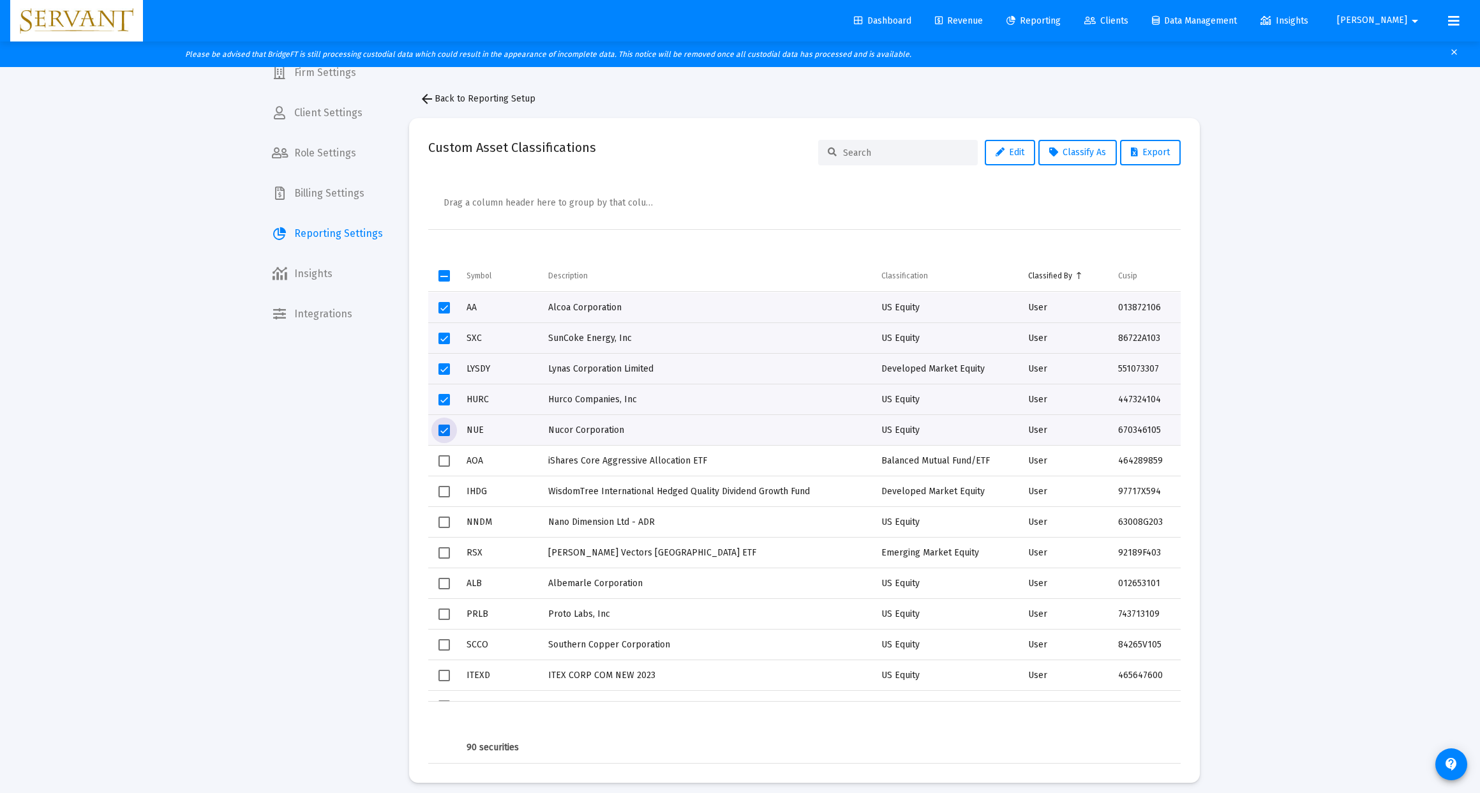
scroll to position [1654, 0]
click at [445, 462] on span "Select row" at bounding box center [443, 459] width 11 height 11
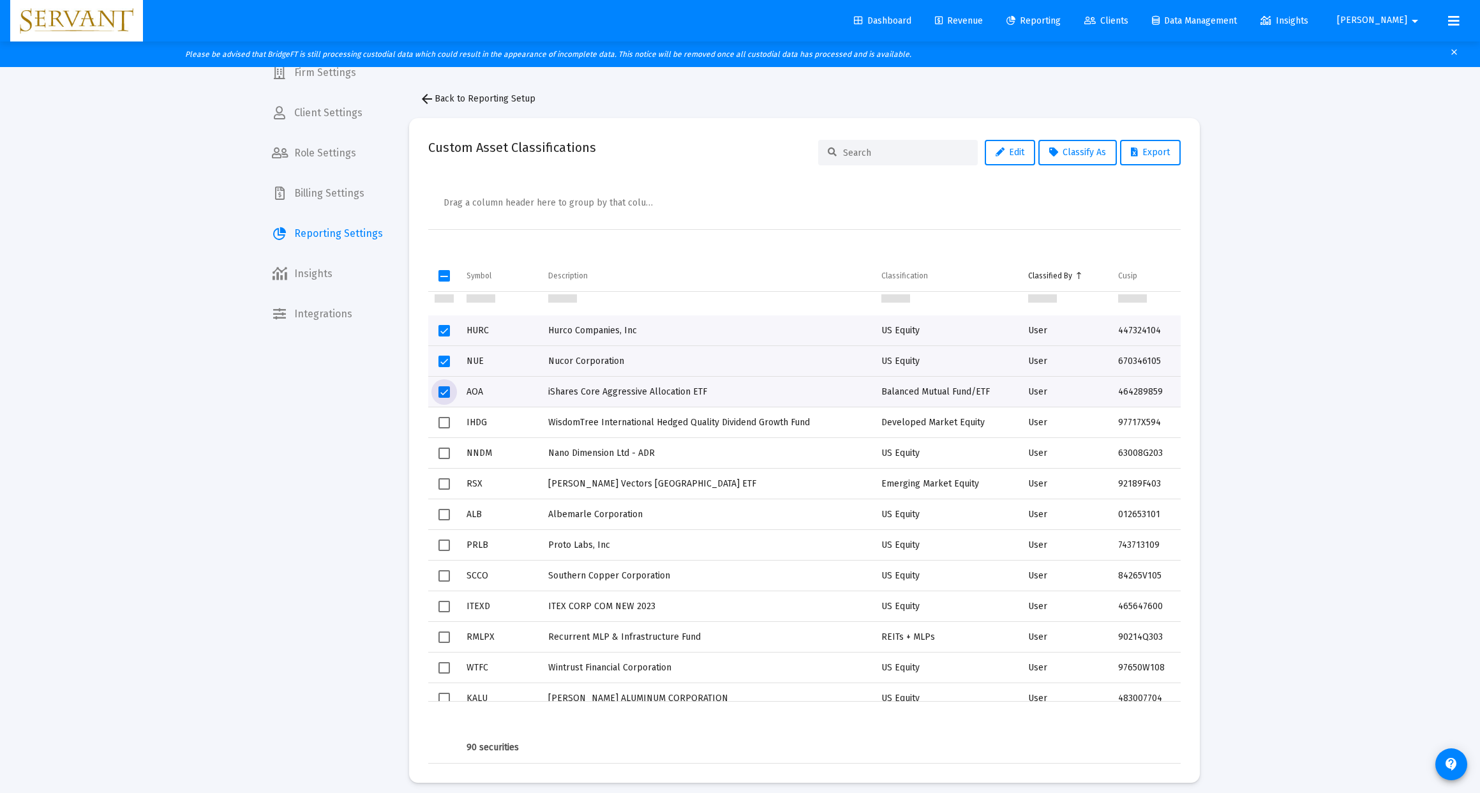
scroll to position [1729, 0]
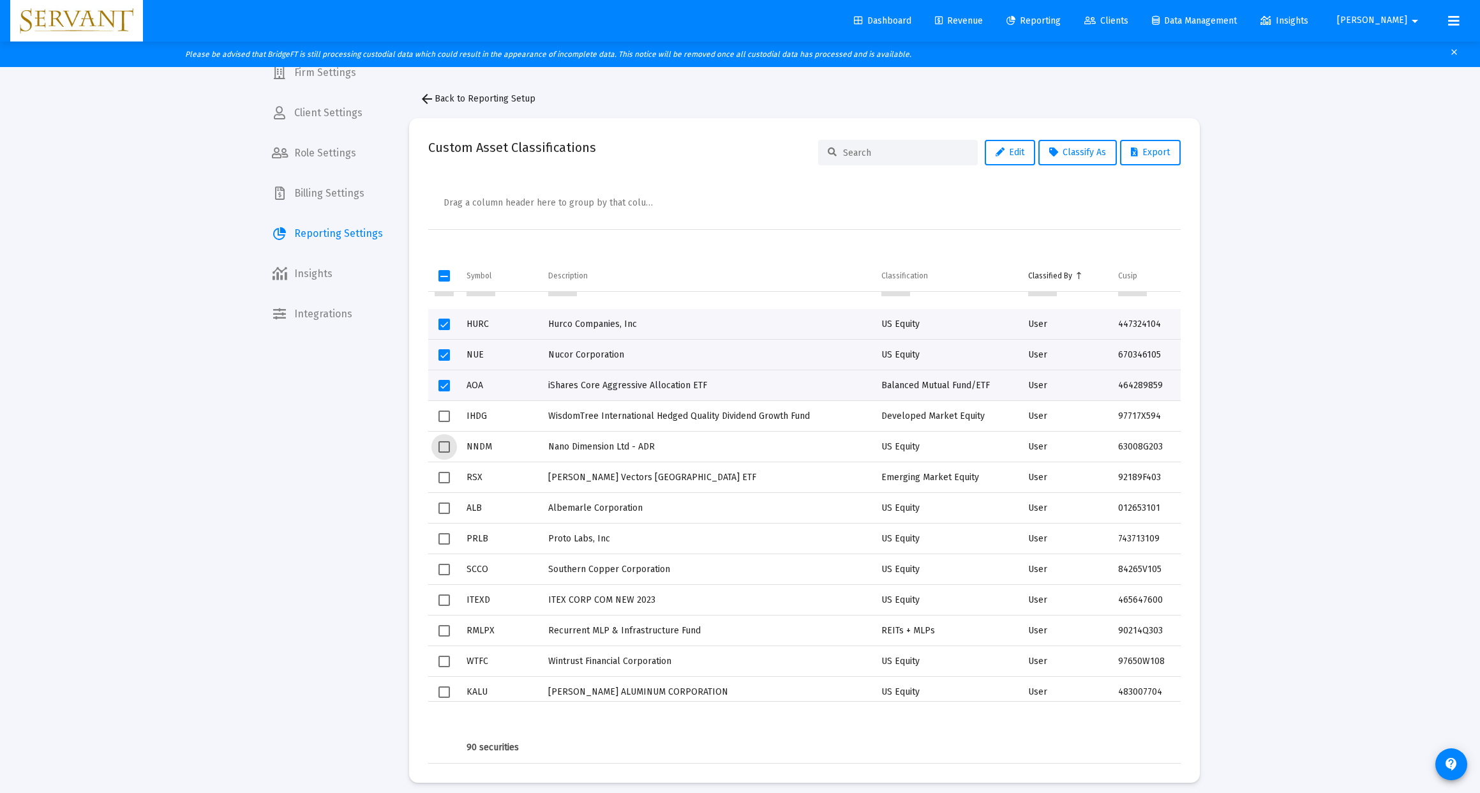
click at [444, 449] on span "Select row" at bounding box center [443, 446] width 11 height 11
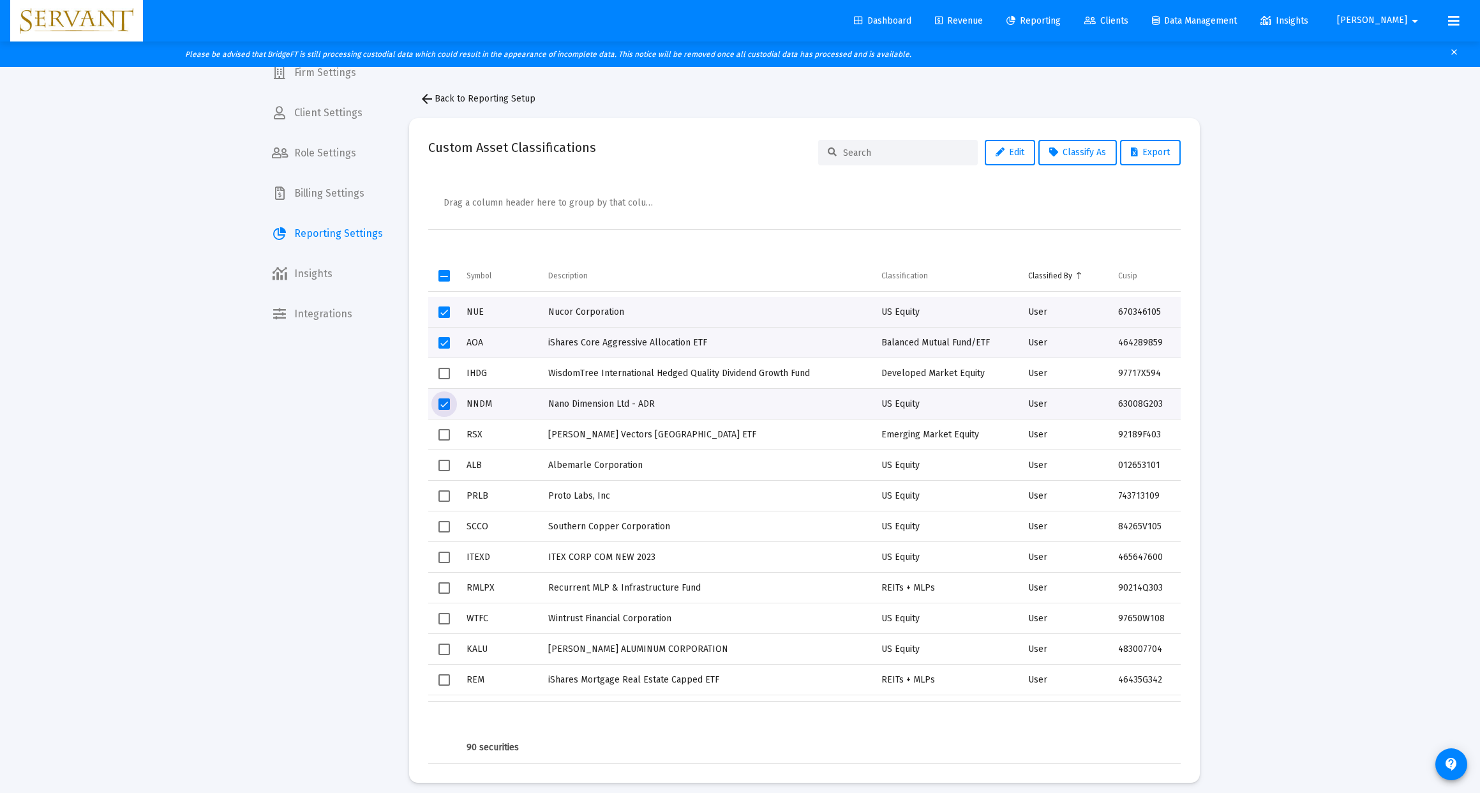
scroll to position [1775, 0]
click at [445, 461] on span "Select row" at bounding box center [443, 461] width 11 height 11
click at [443, 493] on span "Select row" at bounding box center [443, 491] width 11 height 11
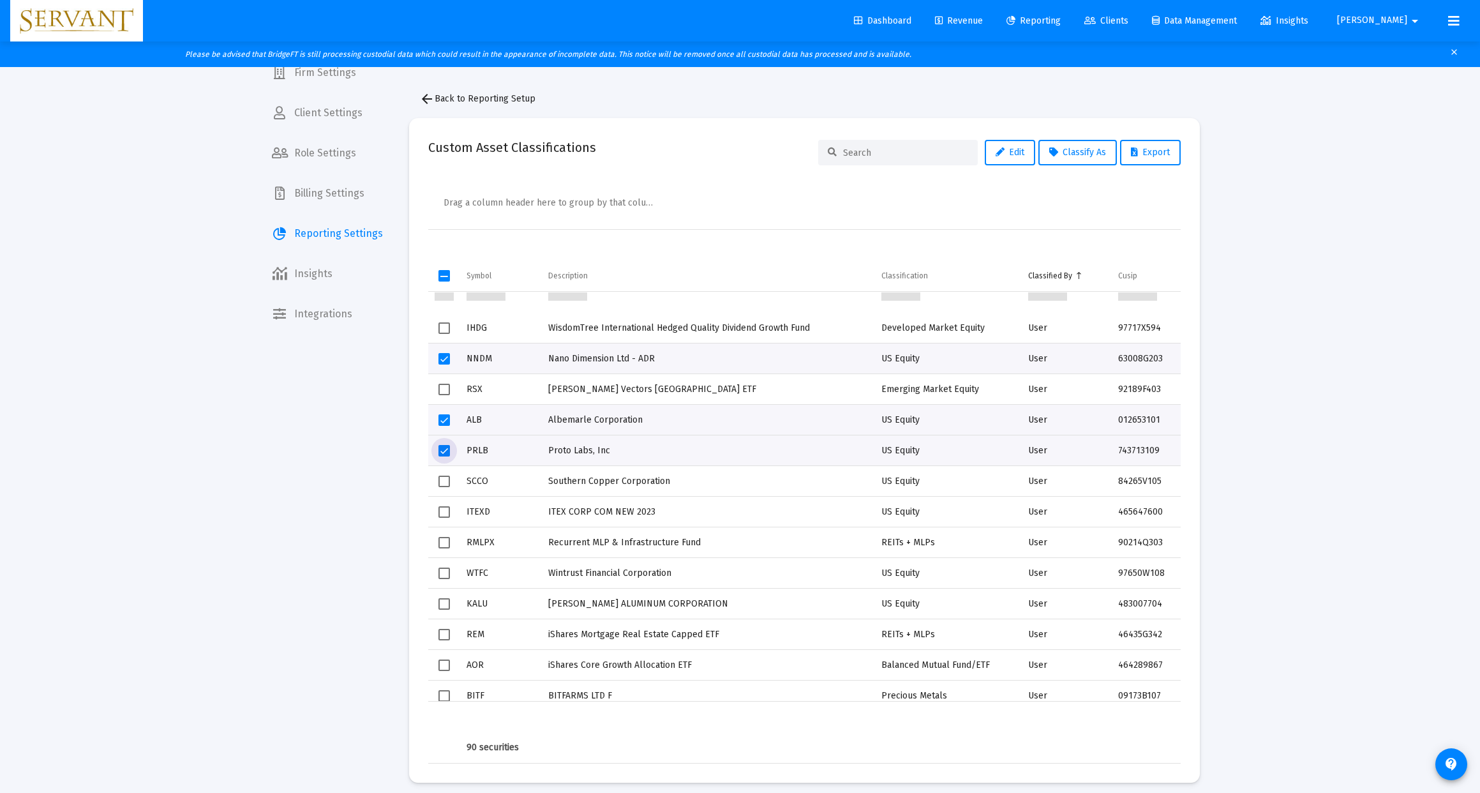
scroll to position [1819, 0]
click at [444, 479] on span "Select row" at bounding box center [443, 478] width 11 height 11
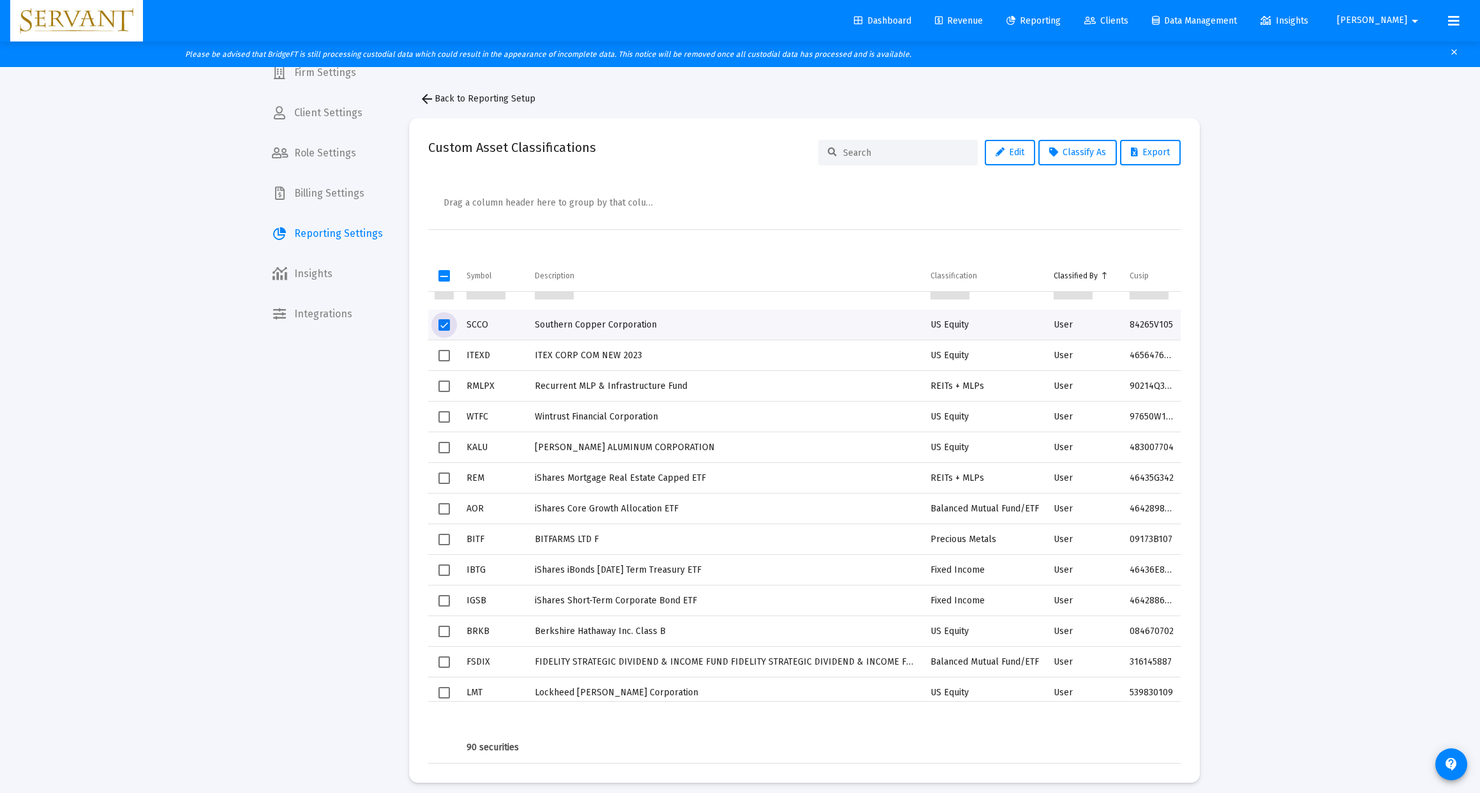
scroll to position [1974, 0]
click at [444, 446] on span "Select row" at bounding box center [443, 445] width 11 height 11
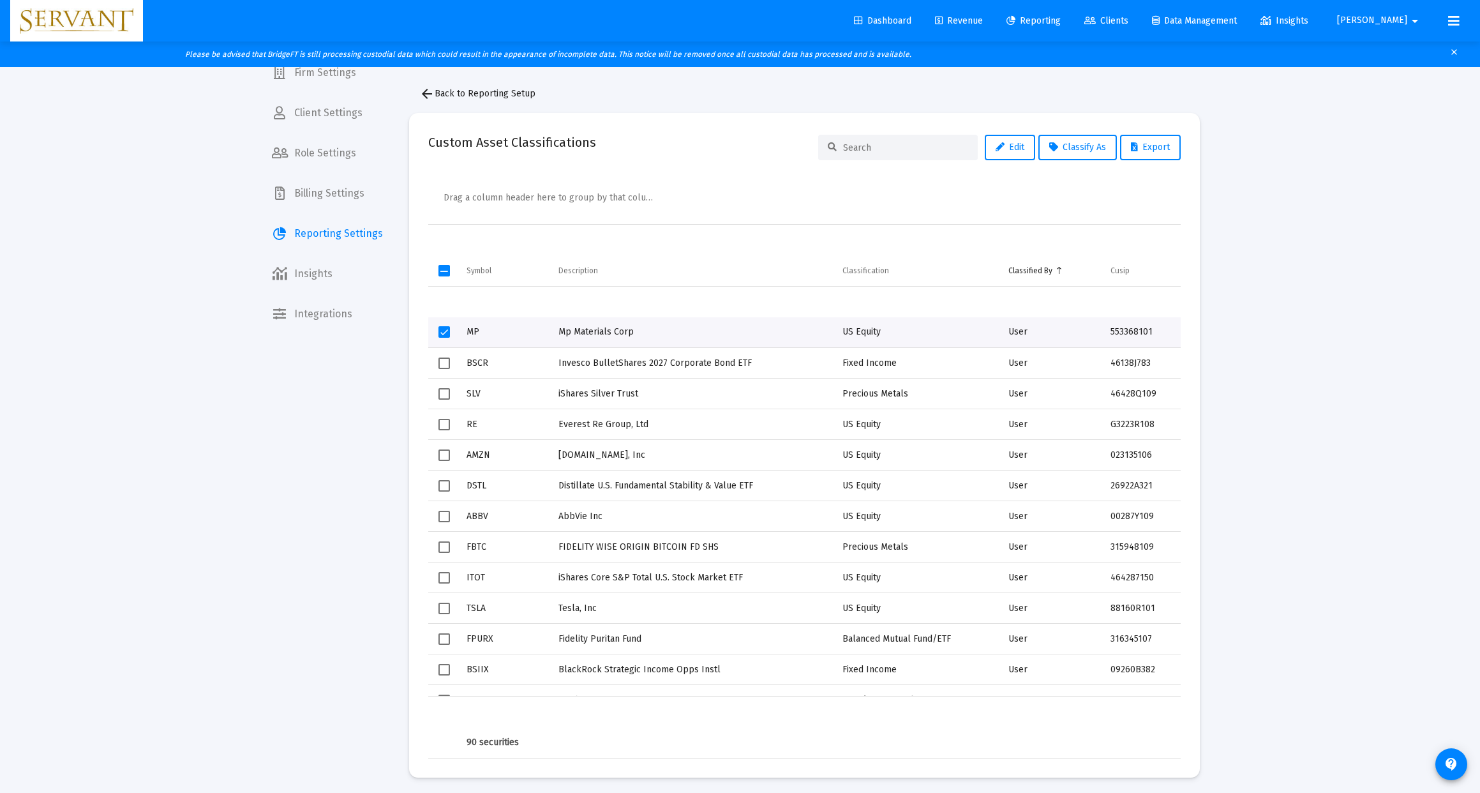
scroll to position [0, 0]
click at [1083, 148] on span "Classify As" at bounding box center [1077, 147] width 57 height 11
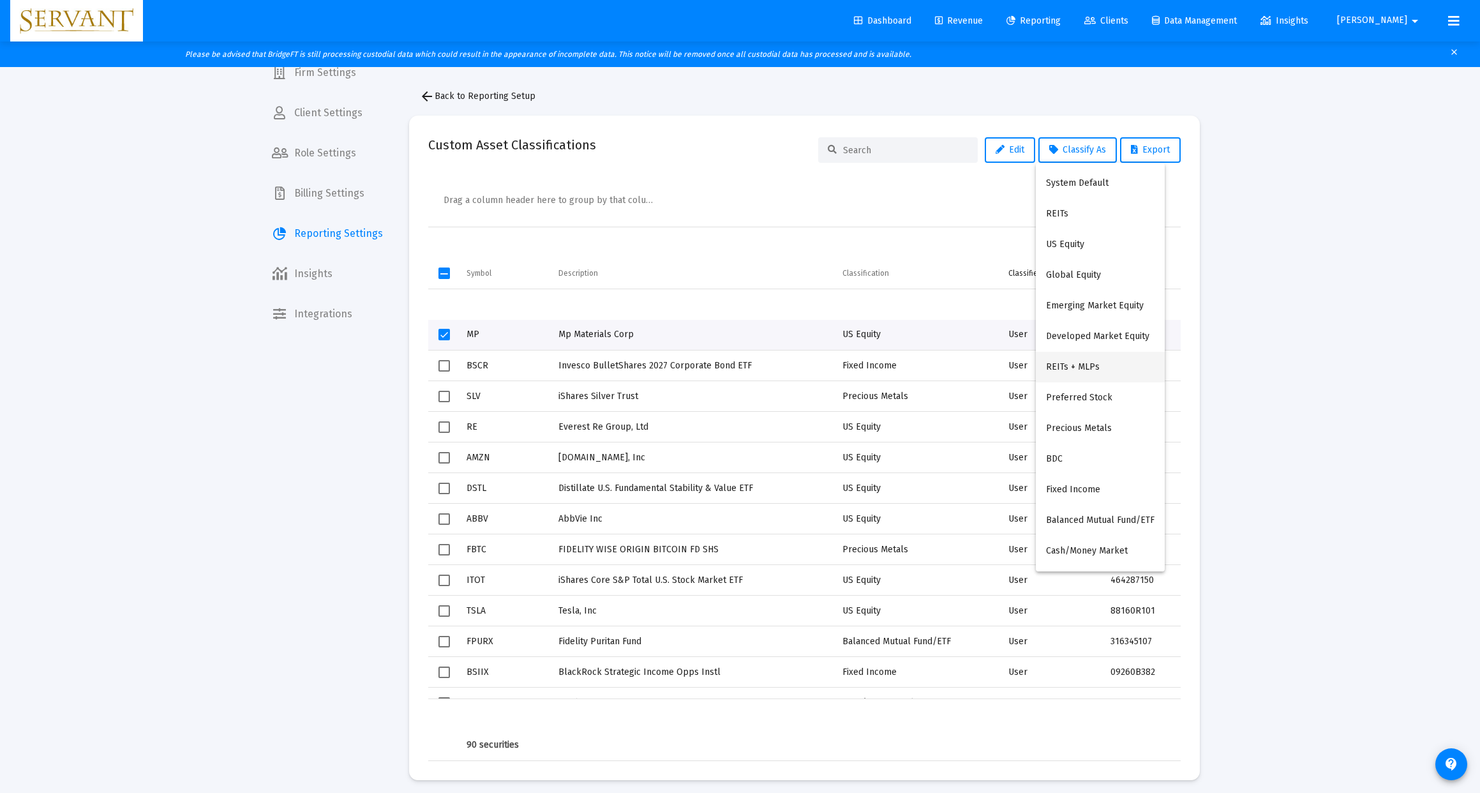
scroll to position [3, 0]
click at [1095, 370] on button "REITs + MLPs" at bounding box center [1100, 367] width 129 height 31
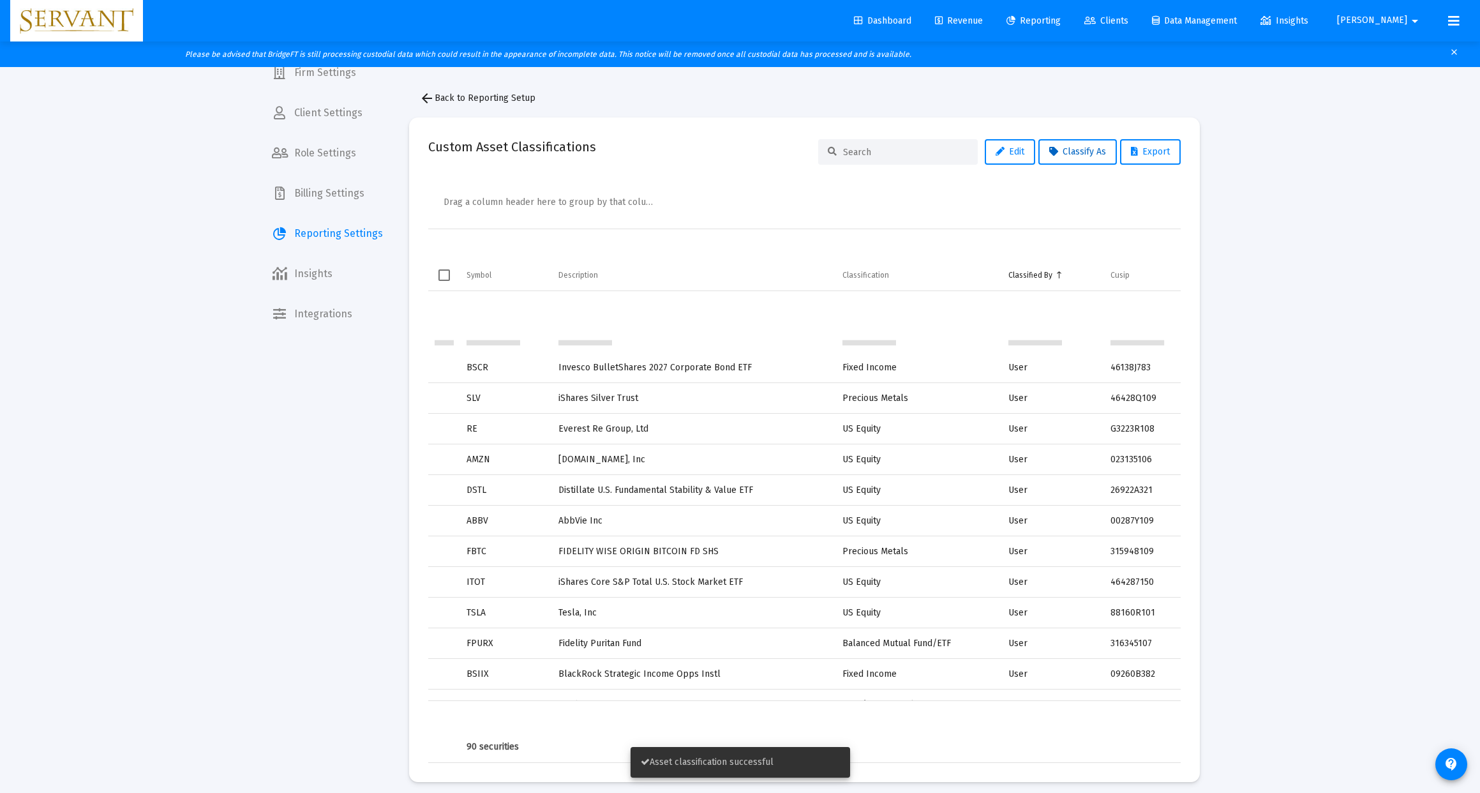
scroll to position [31, 0]
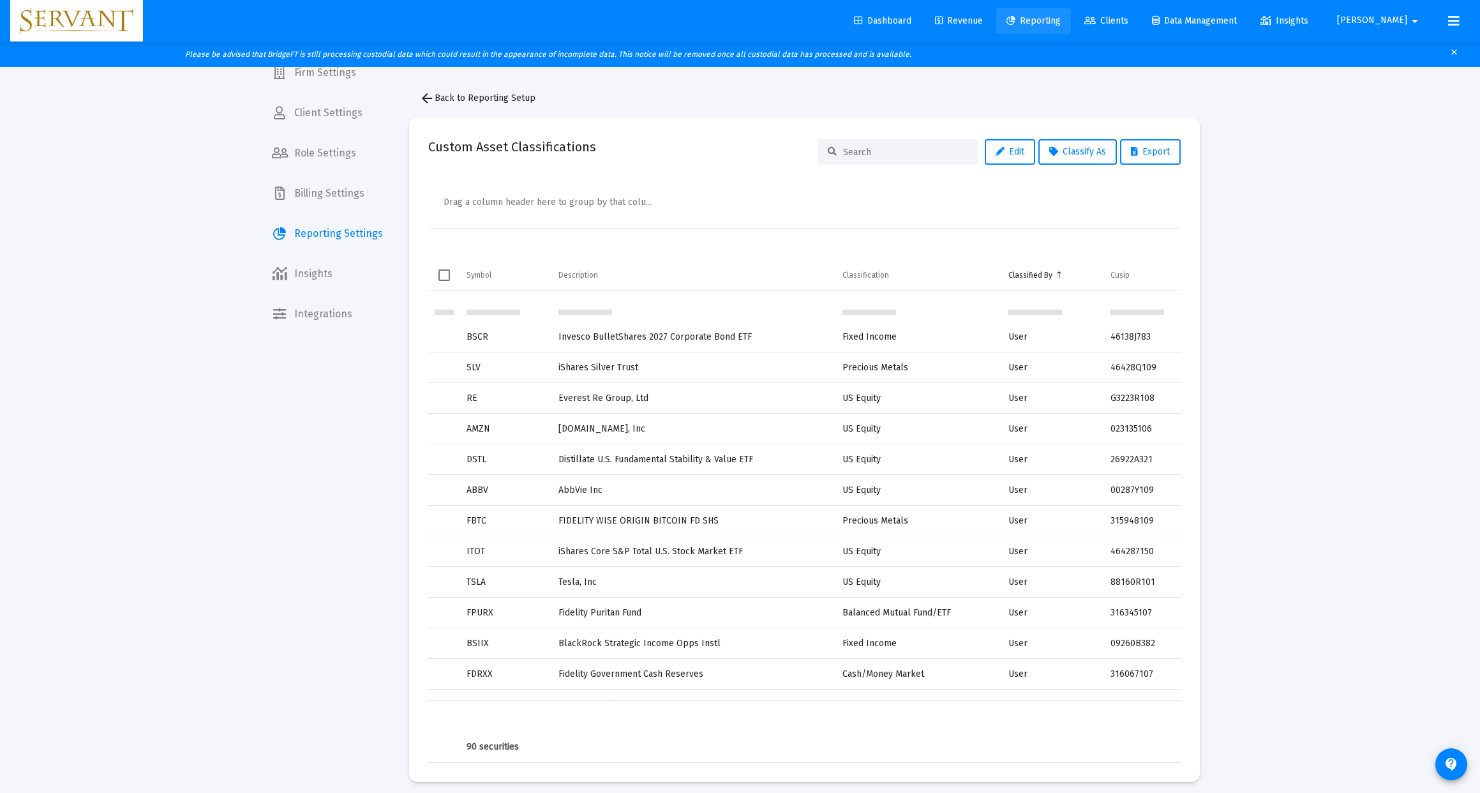
click at [1061, 20] on span "Reporting" at bounding box center [1033, 20] width 54 height 11
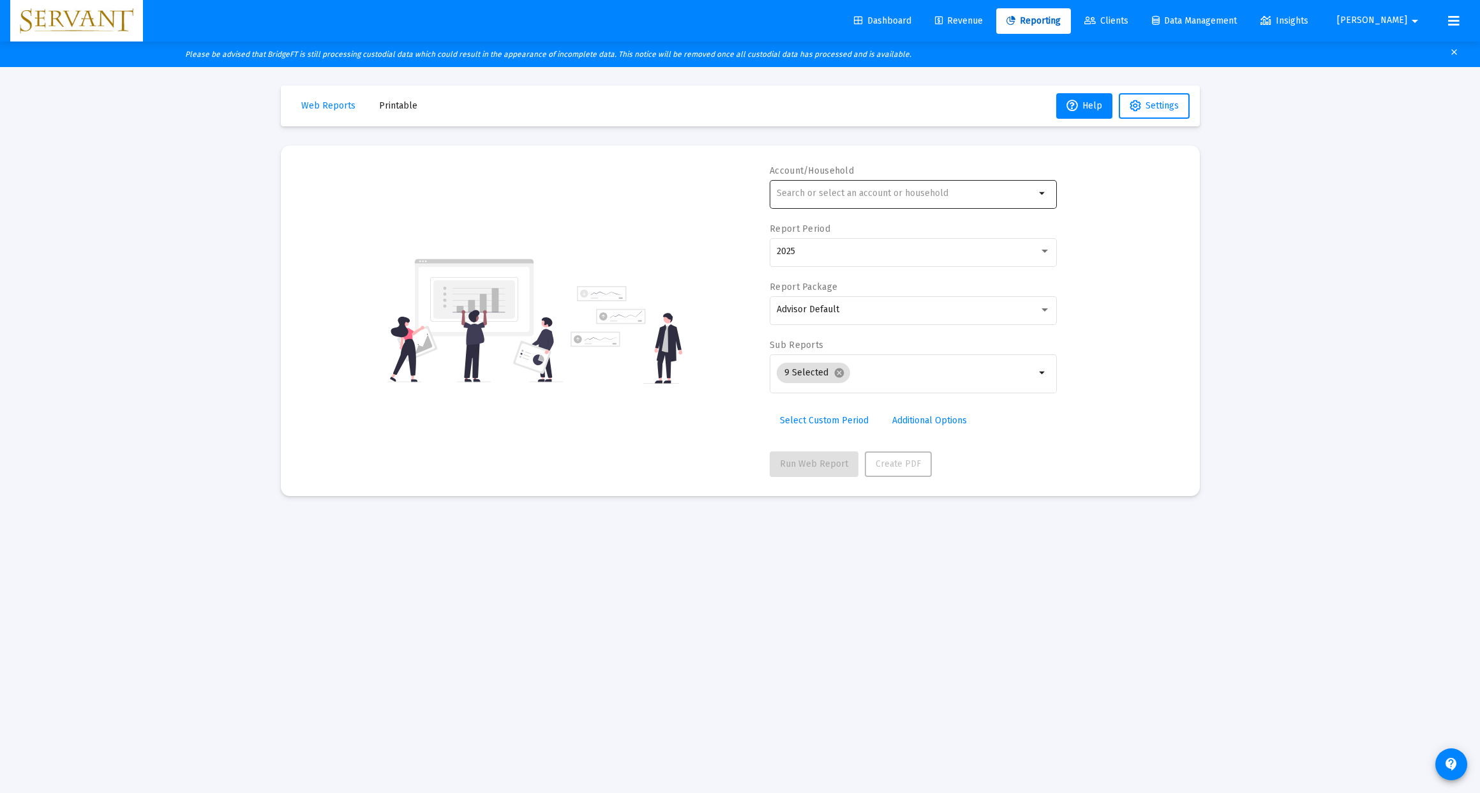
click at [1045, 194] on mat-icon "arrow_drop_down" at bounding box center [1042, 193] width 15 height 15
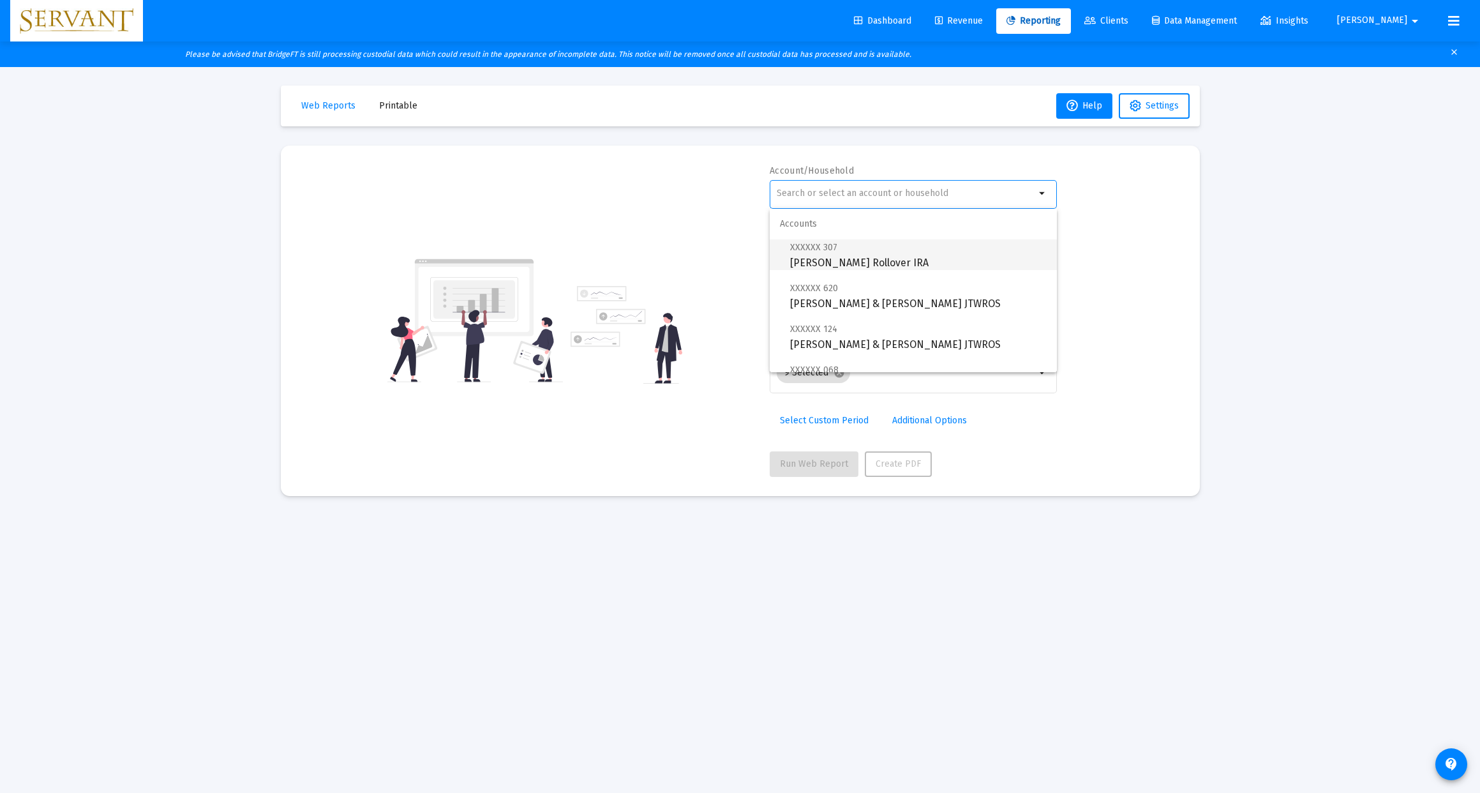
click at [876, 251] on span "XXXXXX 307 [PERSON_NAME] Rollover IRA" at bounding box center [918, 254] width 257 height 31
type input "[PERSON_NAME] Rollover IRA"
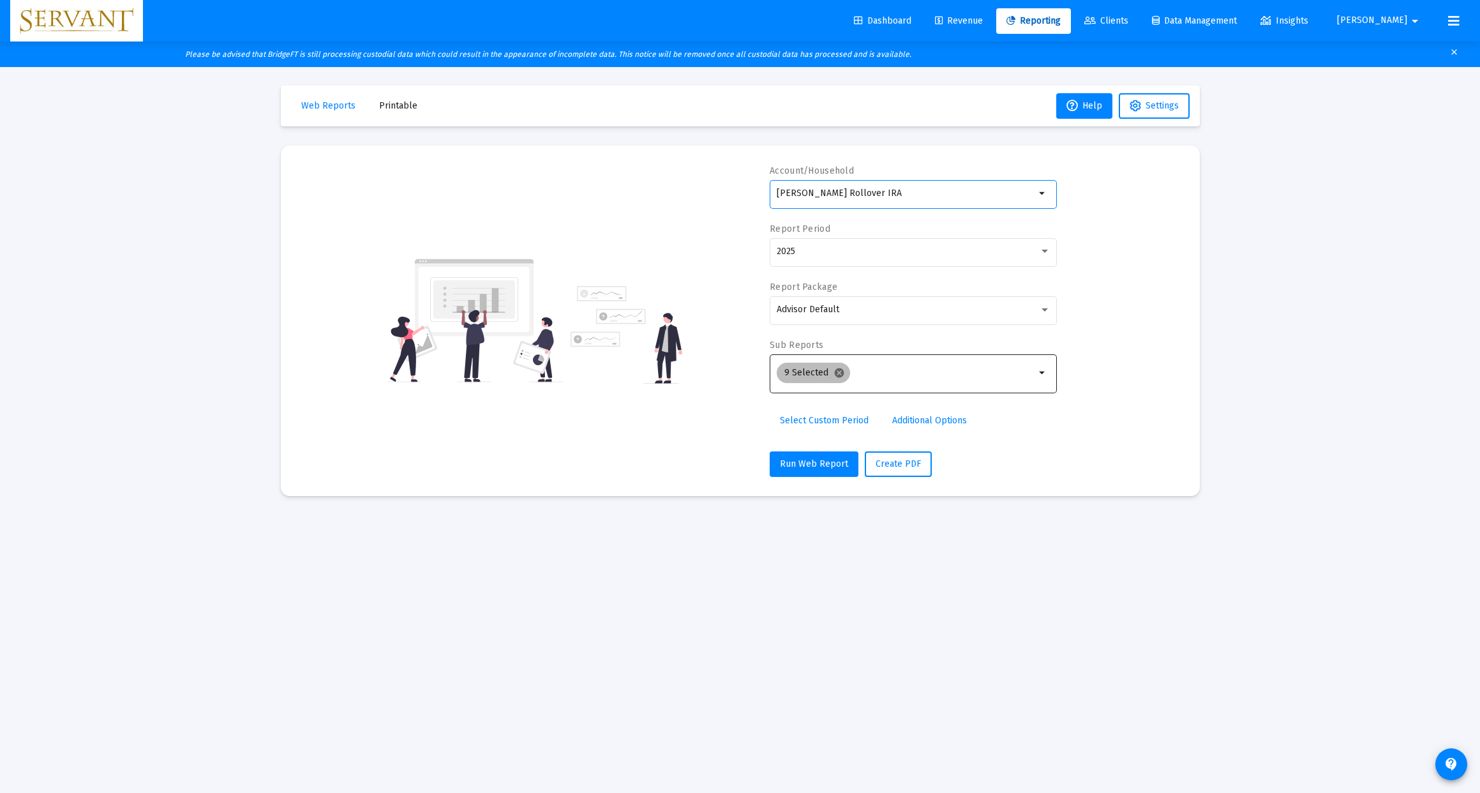
click at [837, 375] on mat-icon "cancel" at bounding box center [838, 372] width 11 height 11
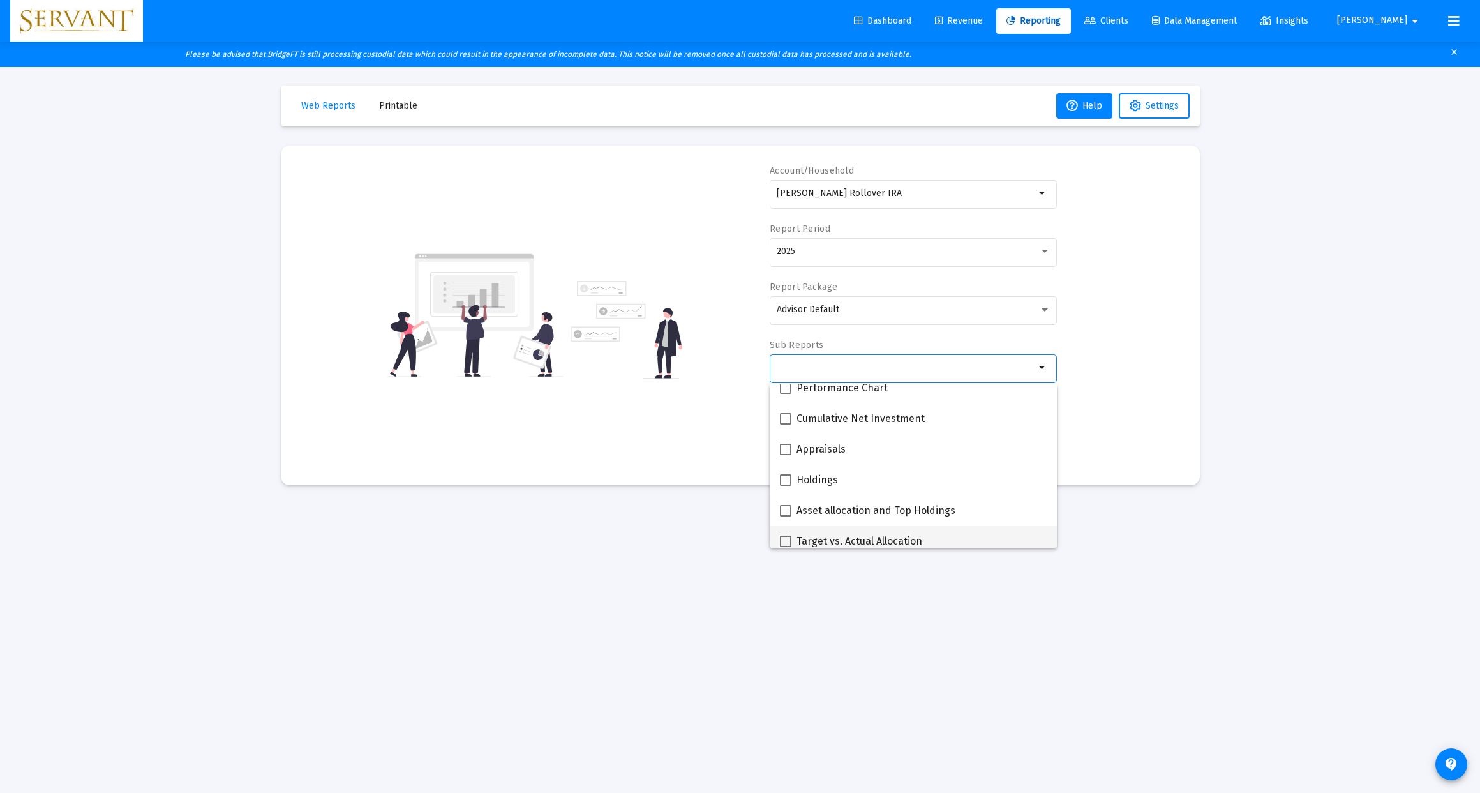
scroll to position [194, 0]
click at [786, 451] on span at bounding box center [785, 450] width 11 height 11
click at [786, 456] on input "Appraisals" at bounding box center [785, 456] width 1 height 1
checkbox input "true"
click at [1159, 438] on div "Account/Household [PERSON_NAME] Rollover IRA arrow_drop_down Report Period 2025…" at bounding box center [740, 321] width 881 height 312
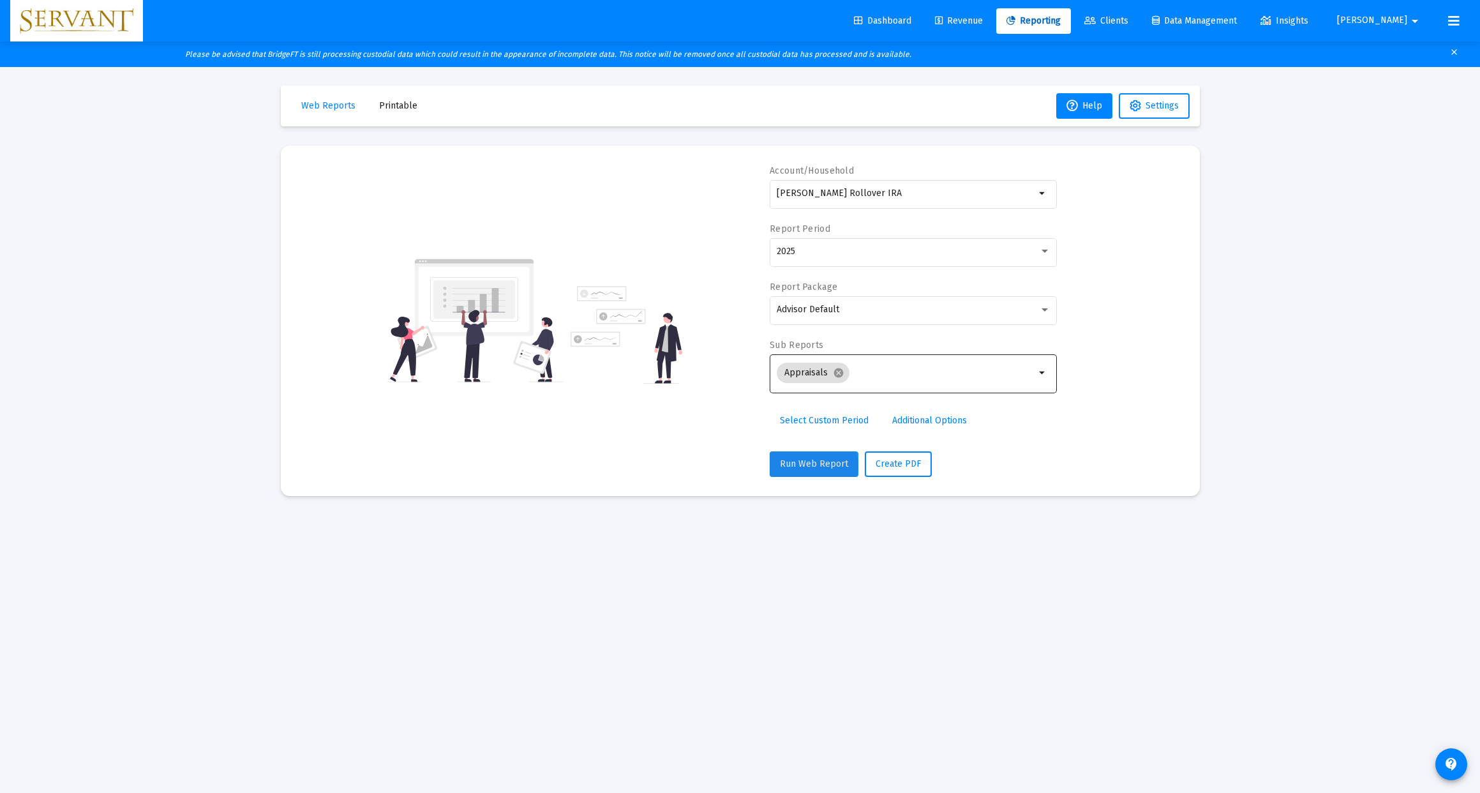
click at [810, 466] on span "Run Web Report" at bounding box center [814, 463] width 68 height 11
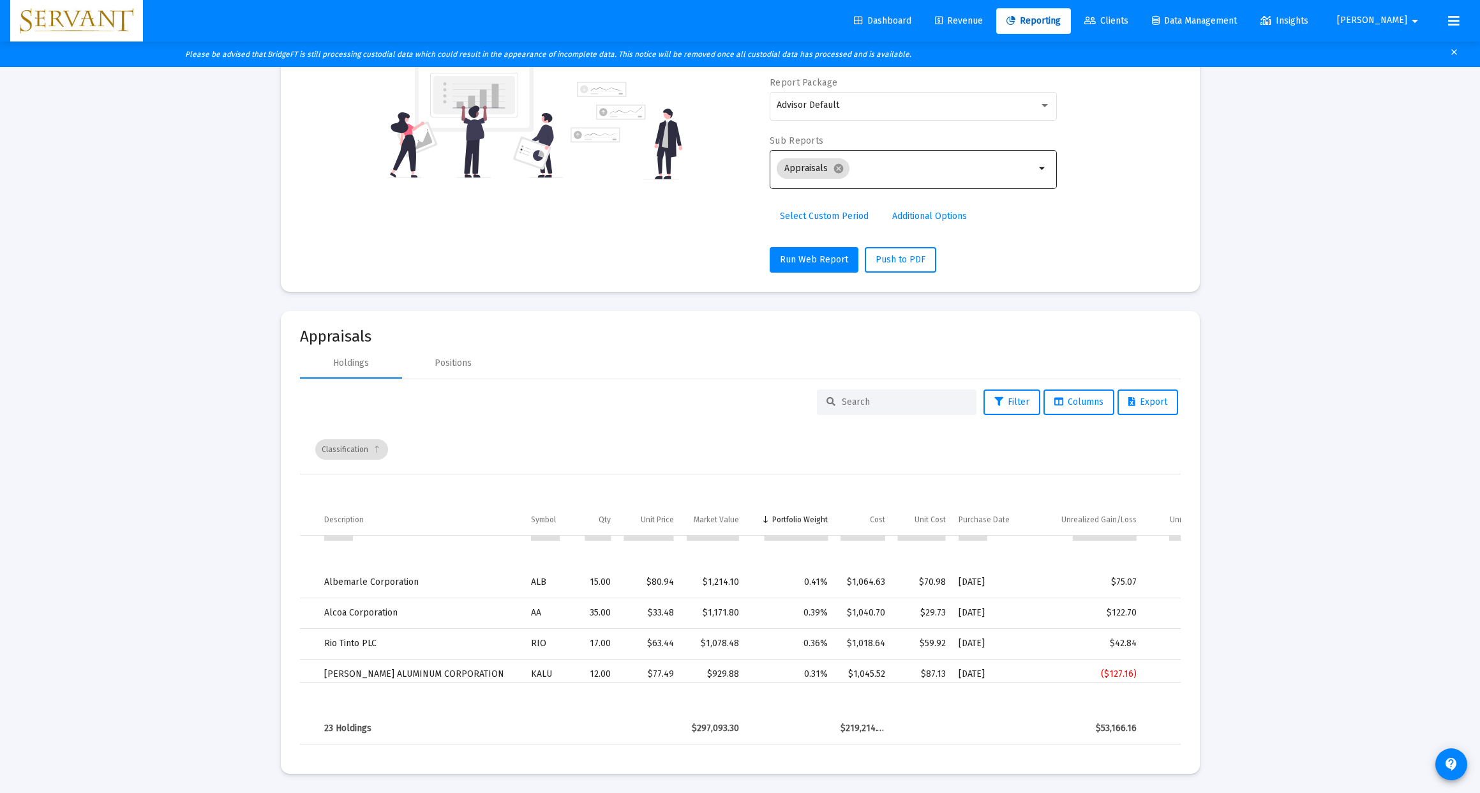
scroll to position [0, 1]
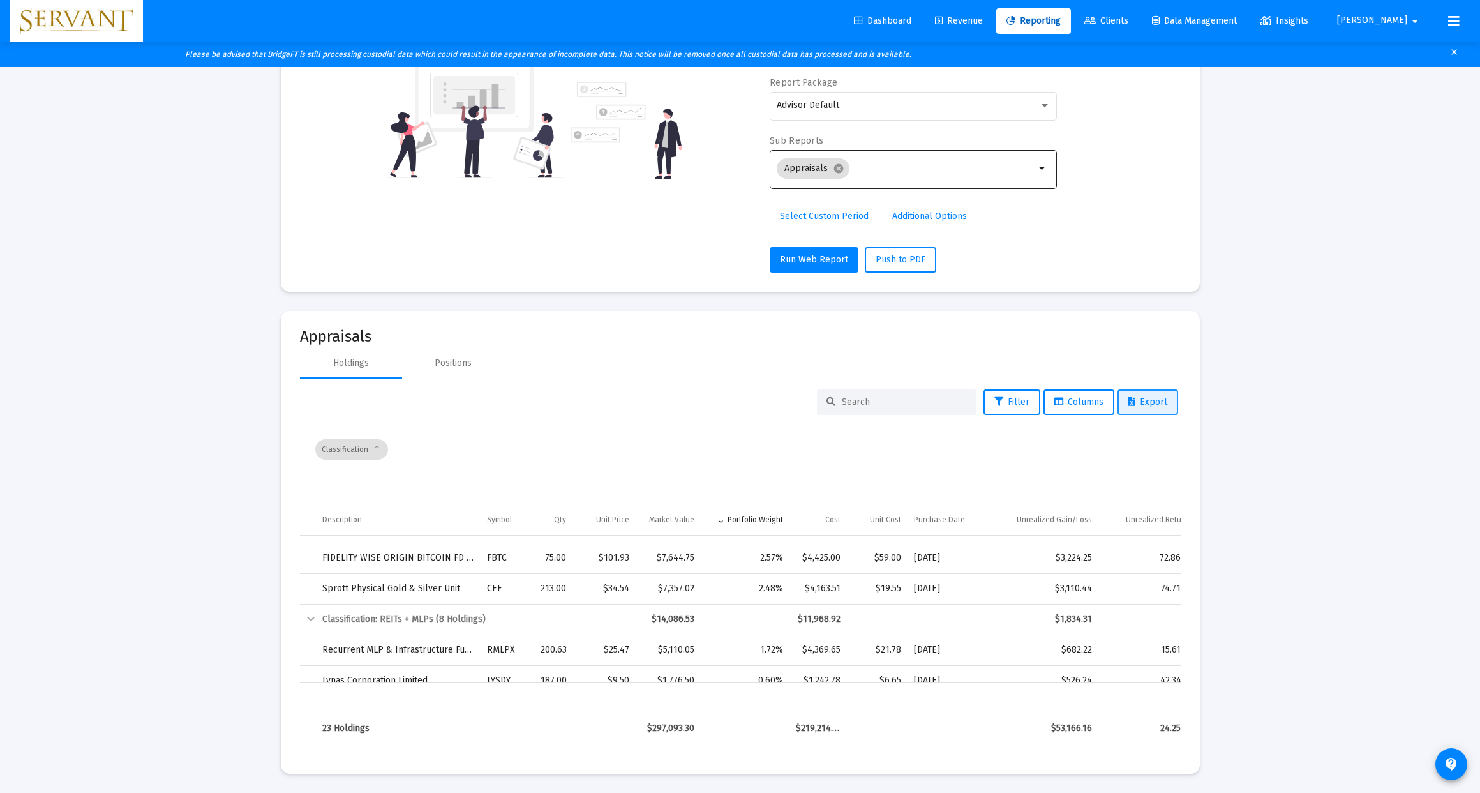
click at [1151, 402] on span "Export" at bounding box center [1147, 401] width 39 height 11
